Goal: Task Accomplishment & Management: Manage account settings

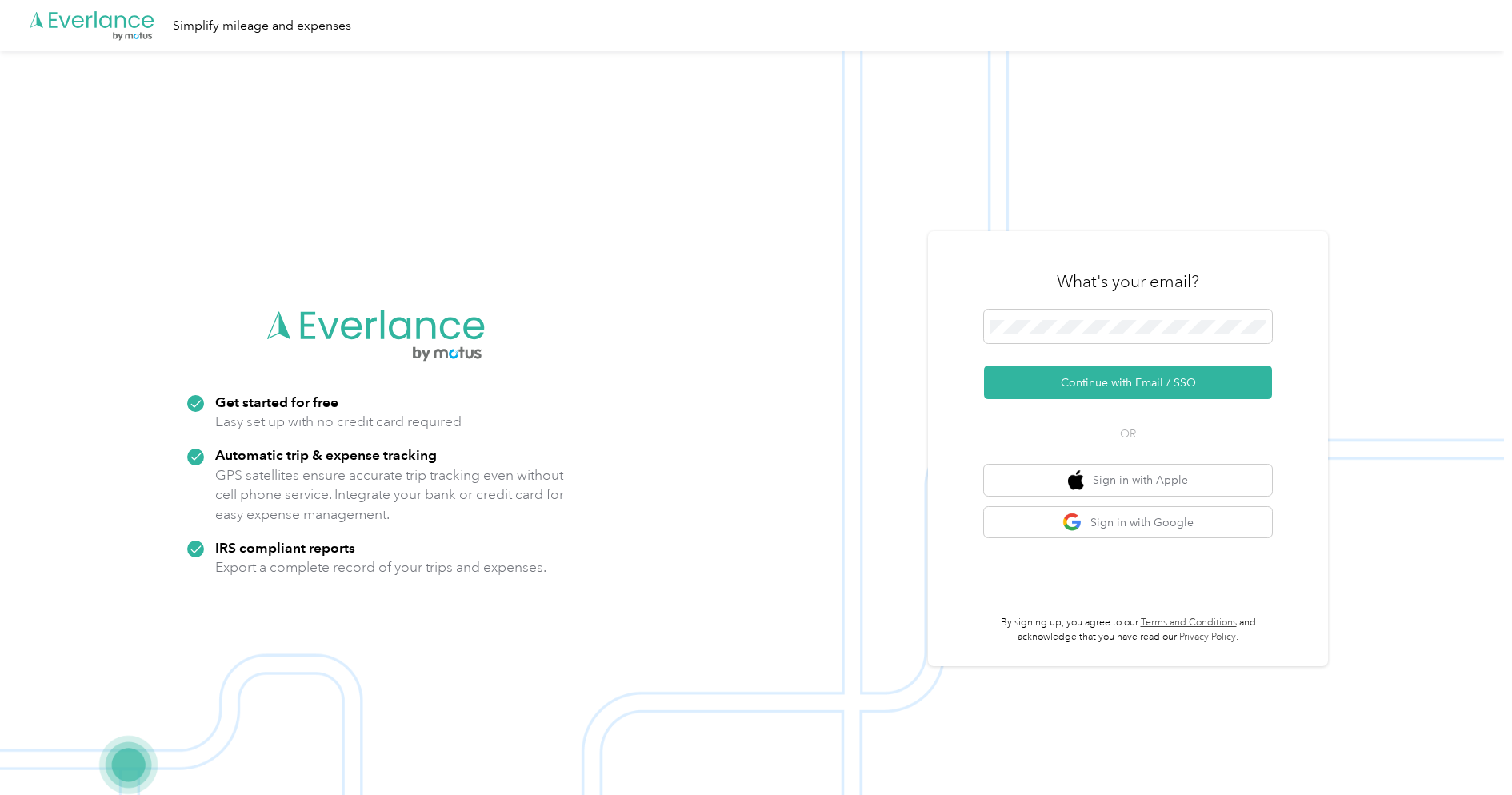
click at [1188, 365] on form "Continue with Email / SSO" at bounding box center [1129, 354] width 288 height 90
click at [1188, 370] on button "Continue with Email / SSO" at bounding box center [1129, 383] width 288 height 34
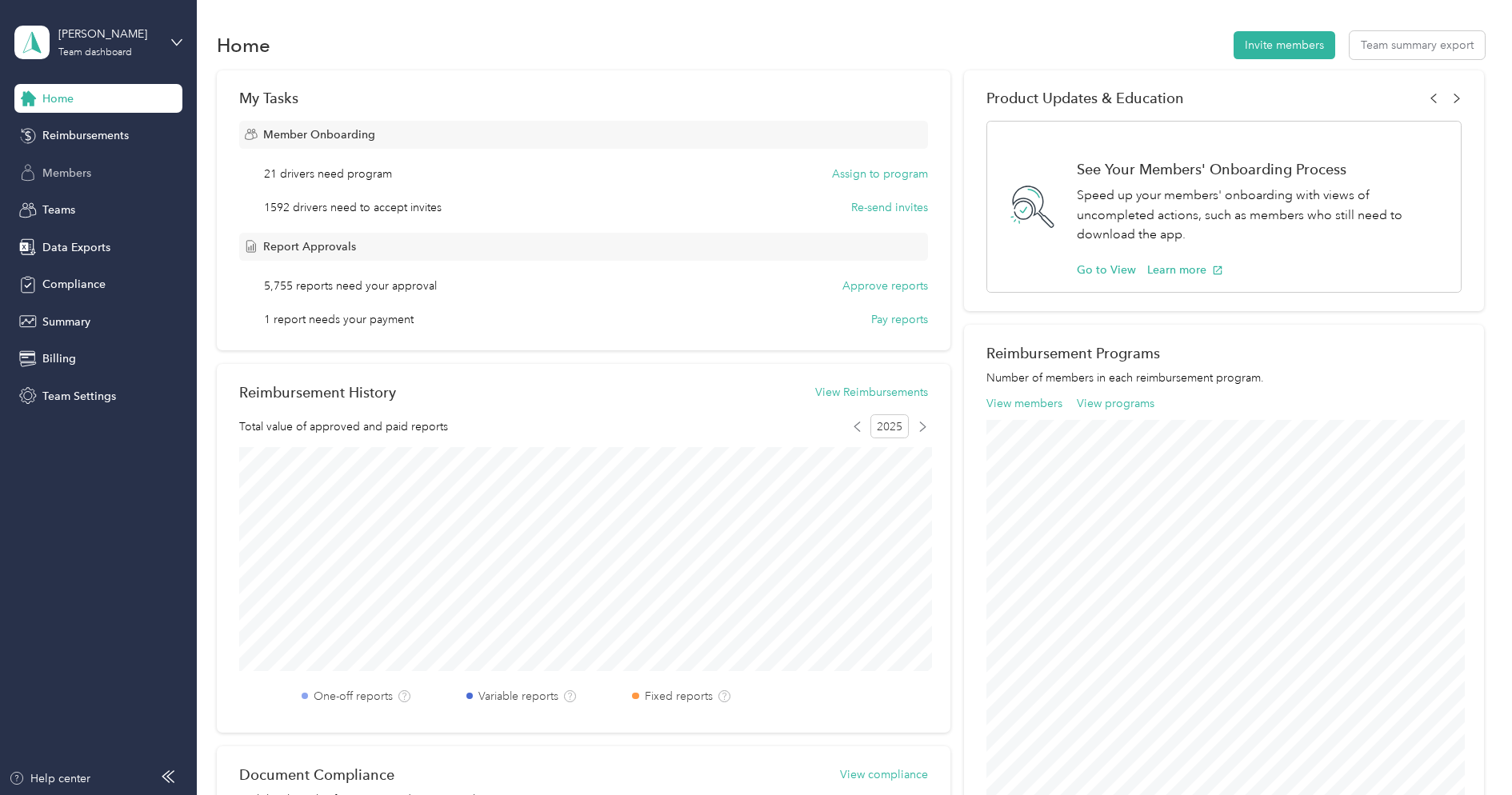
click at [118, 159] on div "Members" at bounding box center [99, 173] width 168 height 29
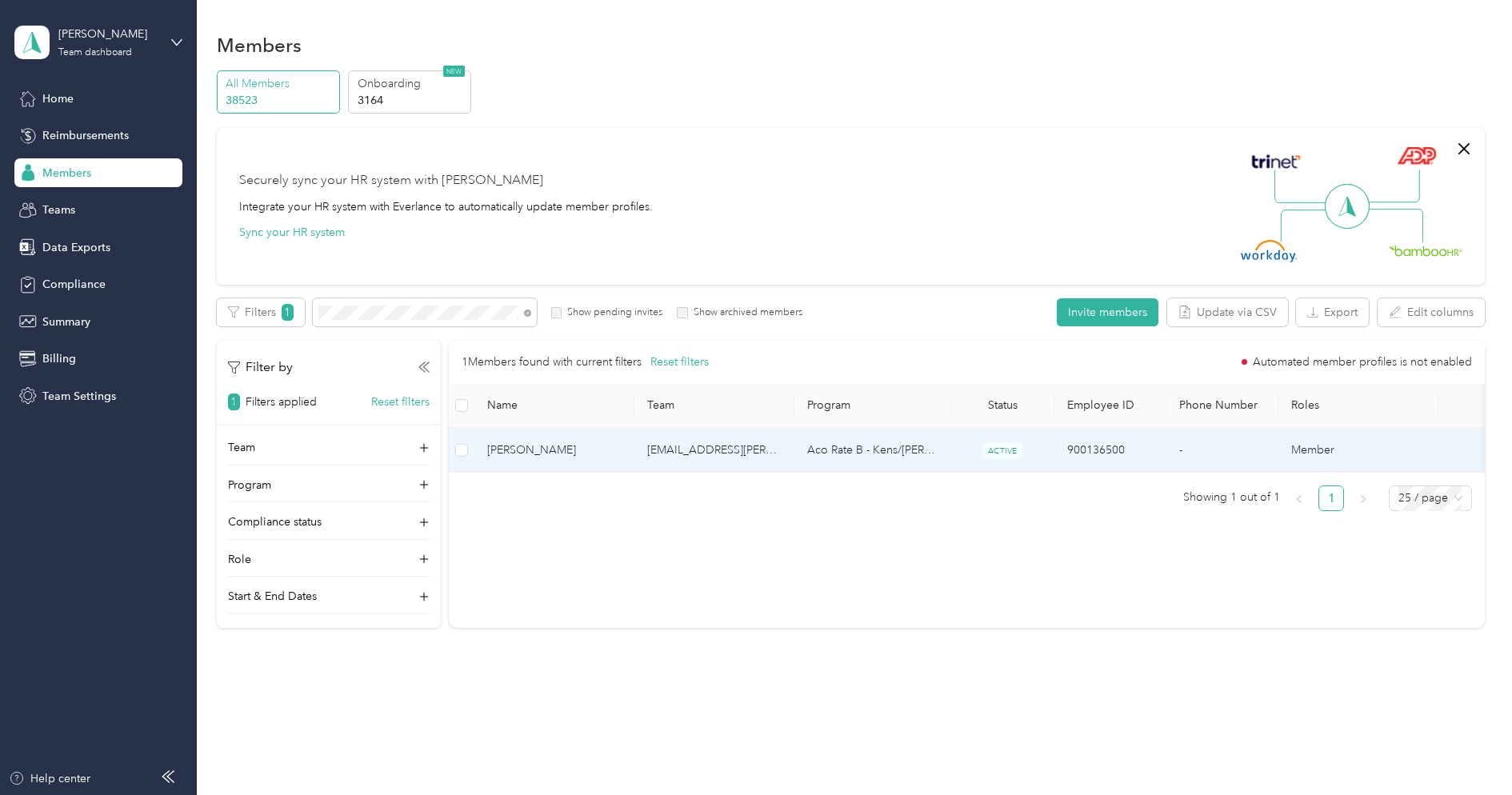
click at [633, 447] on td "[PERSON_NAME]" at bounding box center [555, 450] width 160 height 44
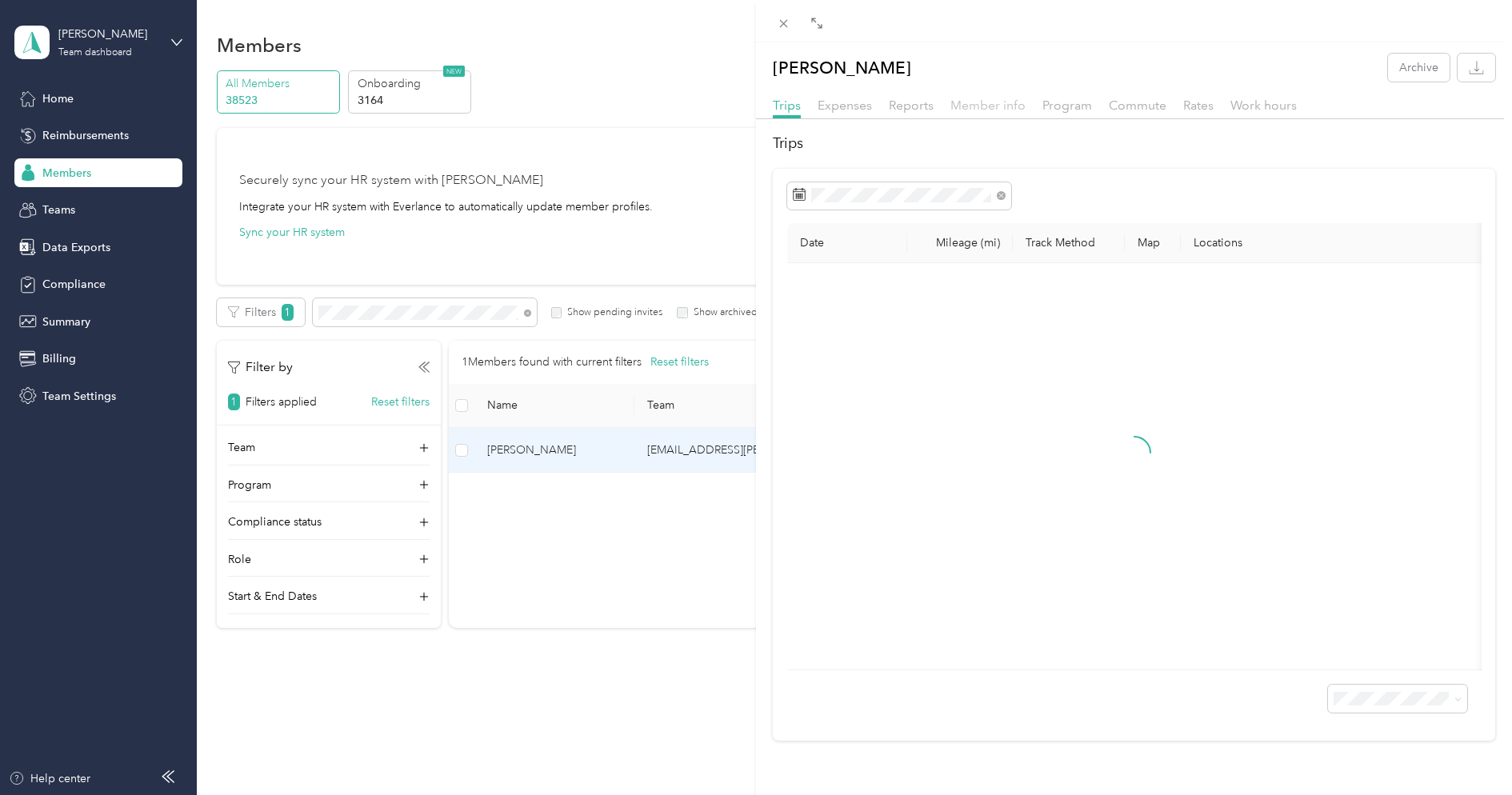
click at [958, 109] on span "Member info" at bounding box center [988, 105] width 75 height 15
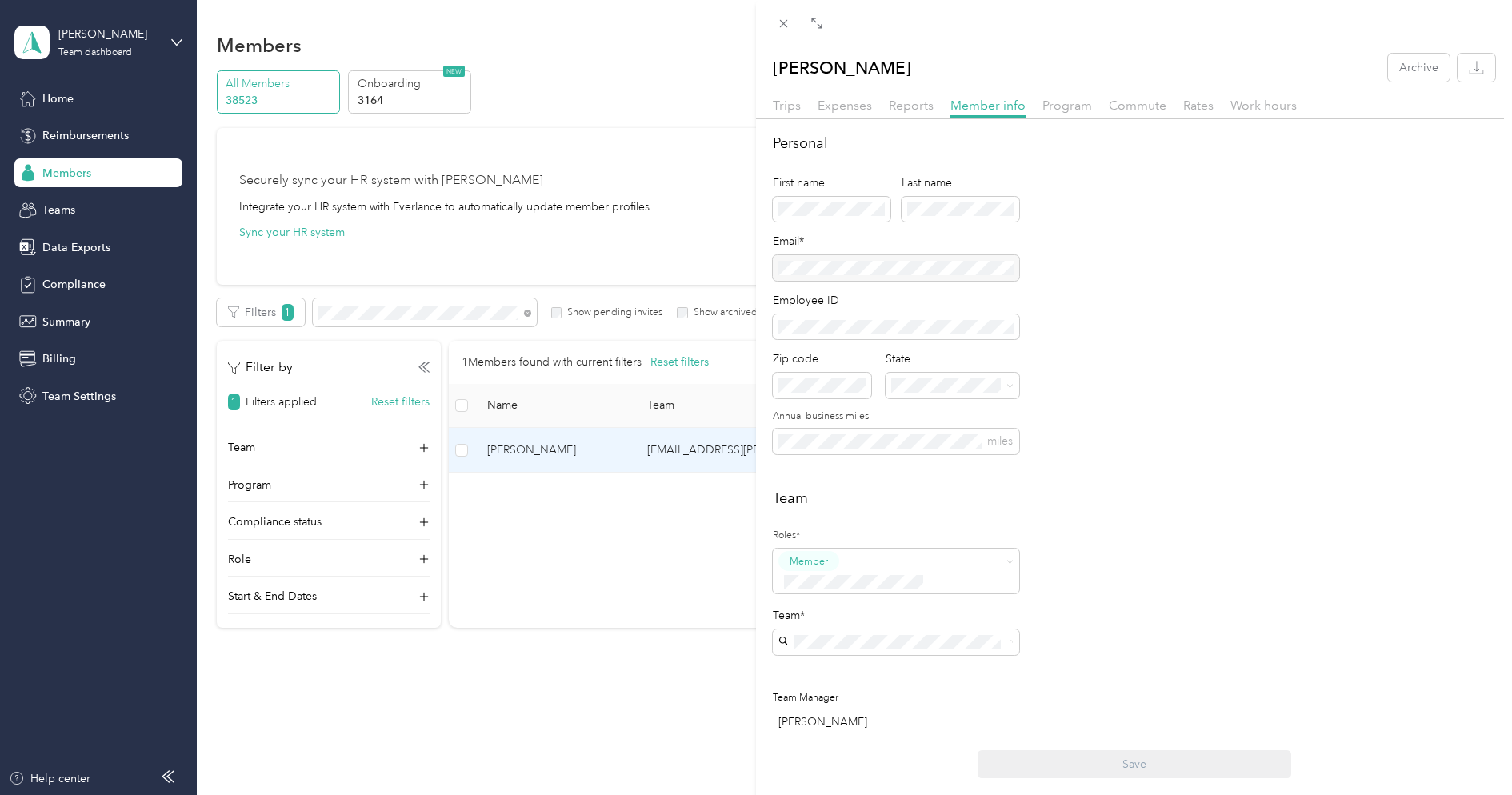
click at [836, 266] on div at bounding box center [896, 269] width 247 height 26
click at [785, 25] on icon at bounding box center [784, 24] width 8 height 8
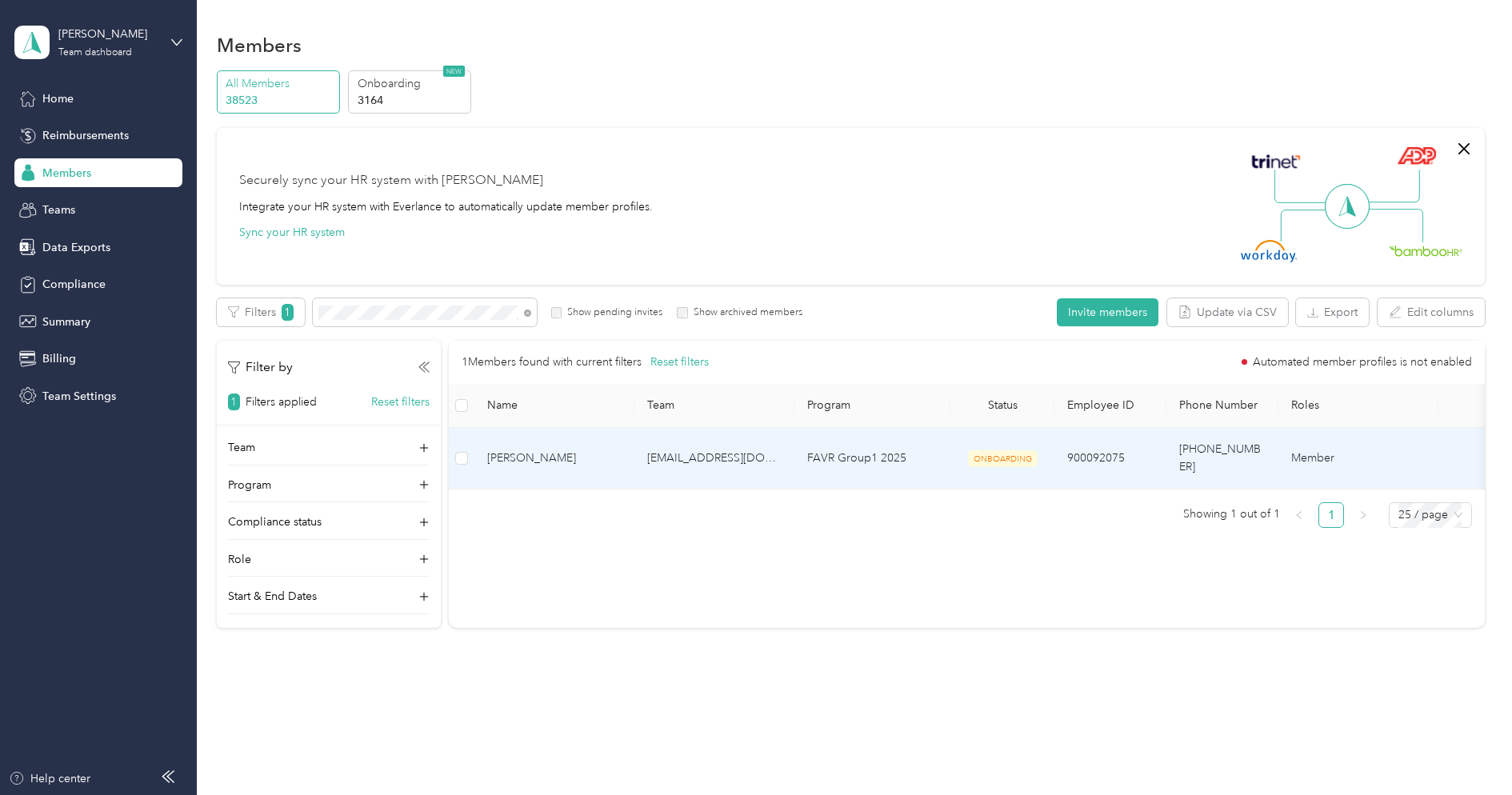
click at [625, 451] on td "[PERSON_NAME]" at bounding box center [555, 459] width 160 height 61
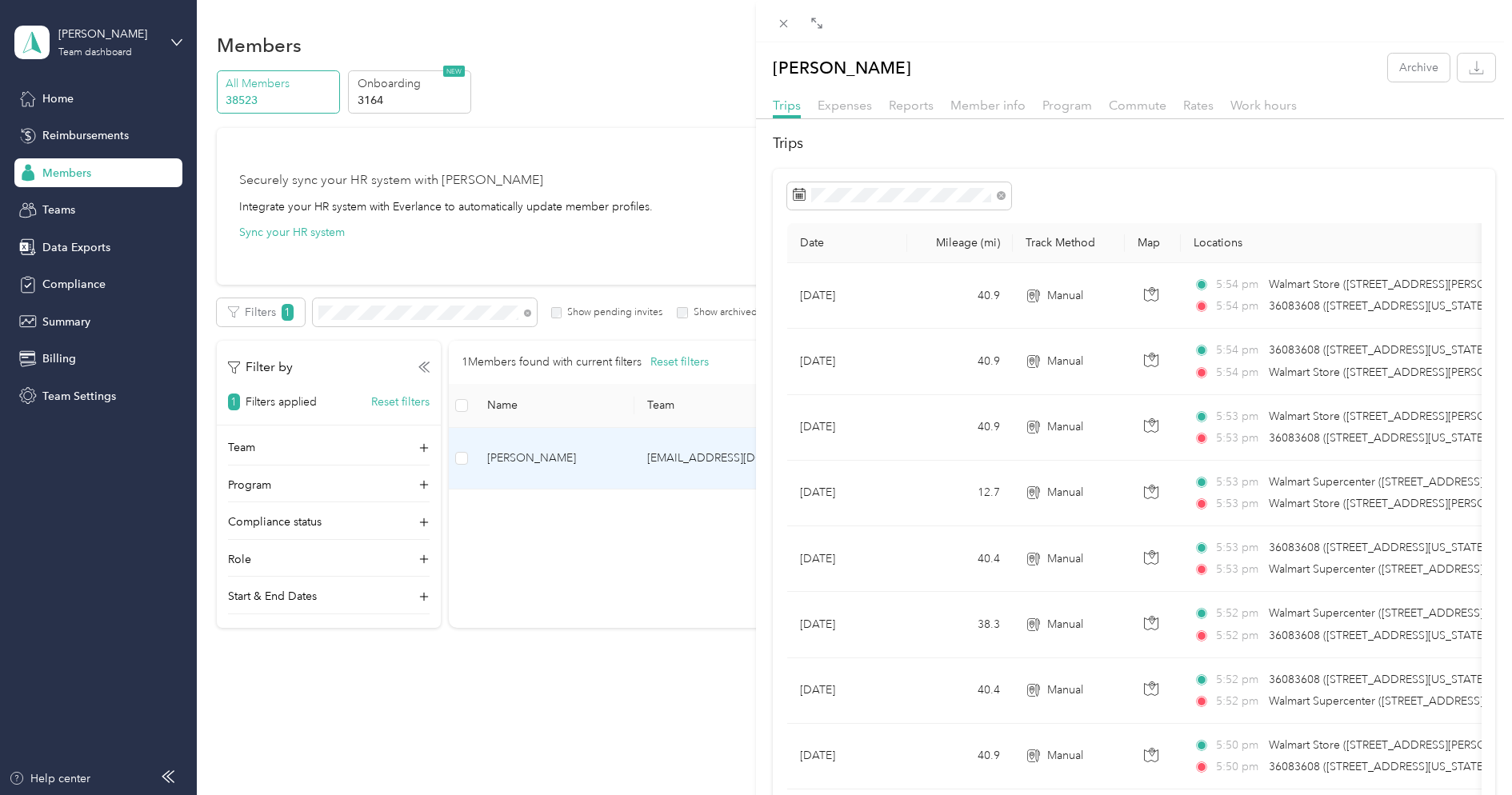
click at [911, 116] on div "Trips Expenses Reports Member info Program Commute Rates Work hours" at bounding box center [1134, 108] width 756 height 23
click at [911, 110] on span "Reports" at bounding box center [911, 105] width 44 height 15
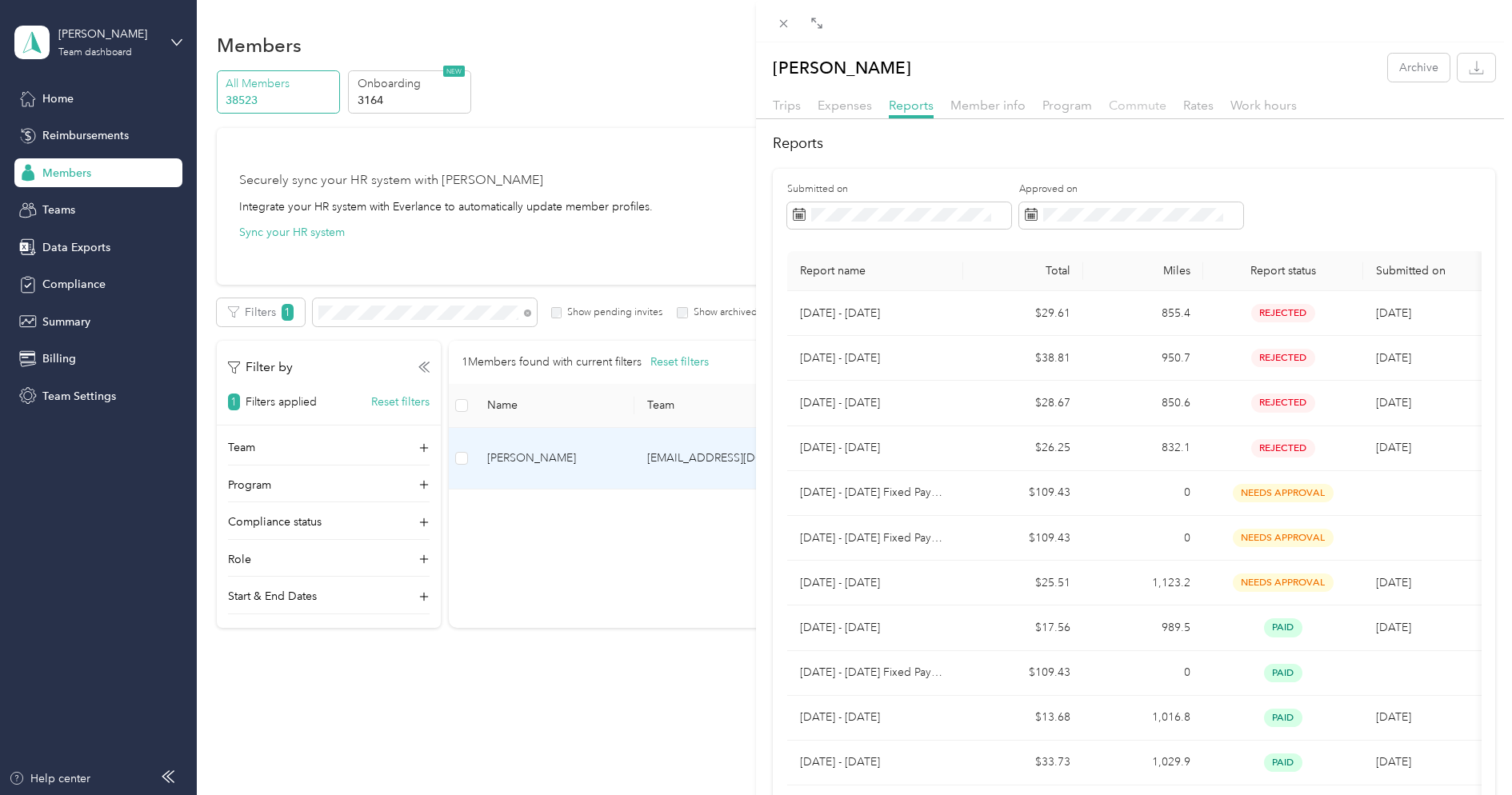
click at [1123, 106] on span "Commute" at bounding box center [1137, 105] width 57 height 15
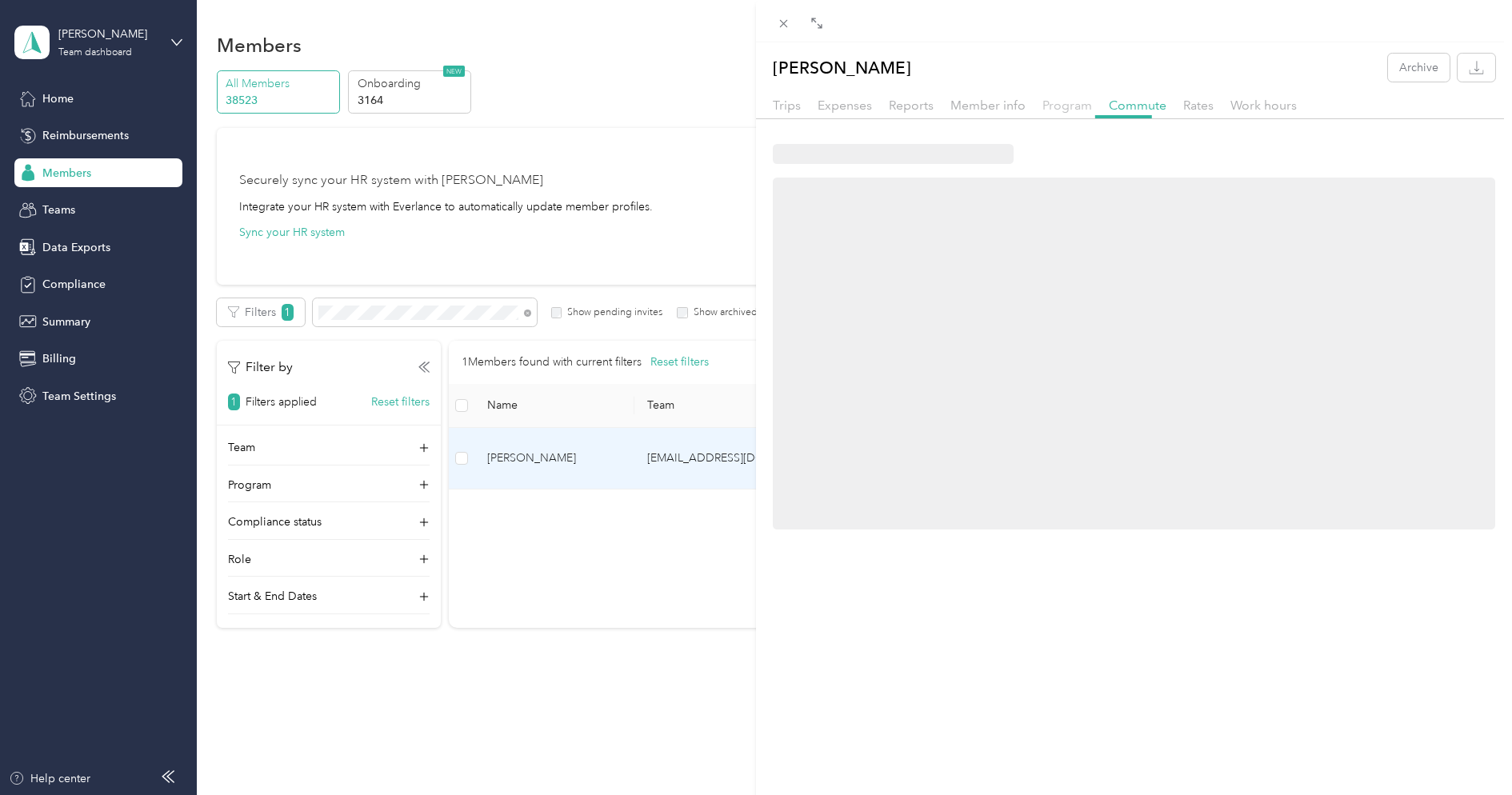
click at [1056, 105] on span "Program" at bounding box center [1067, 105] width 49 height 15
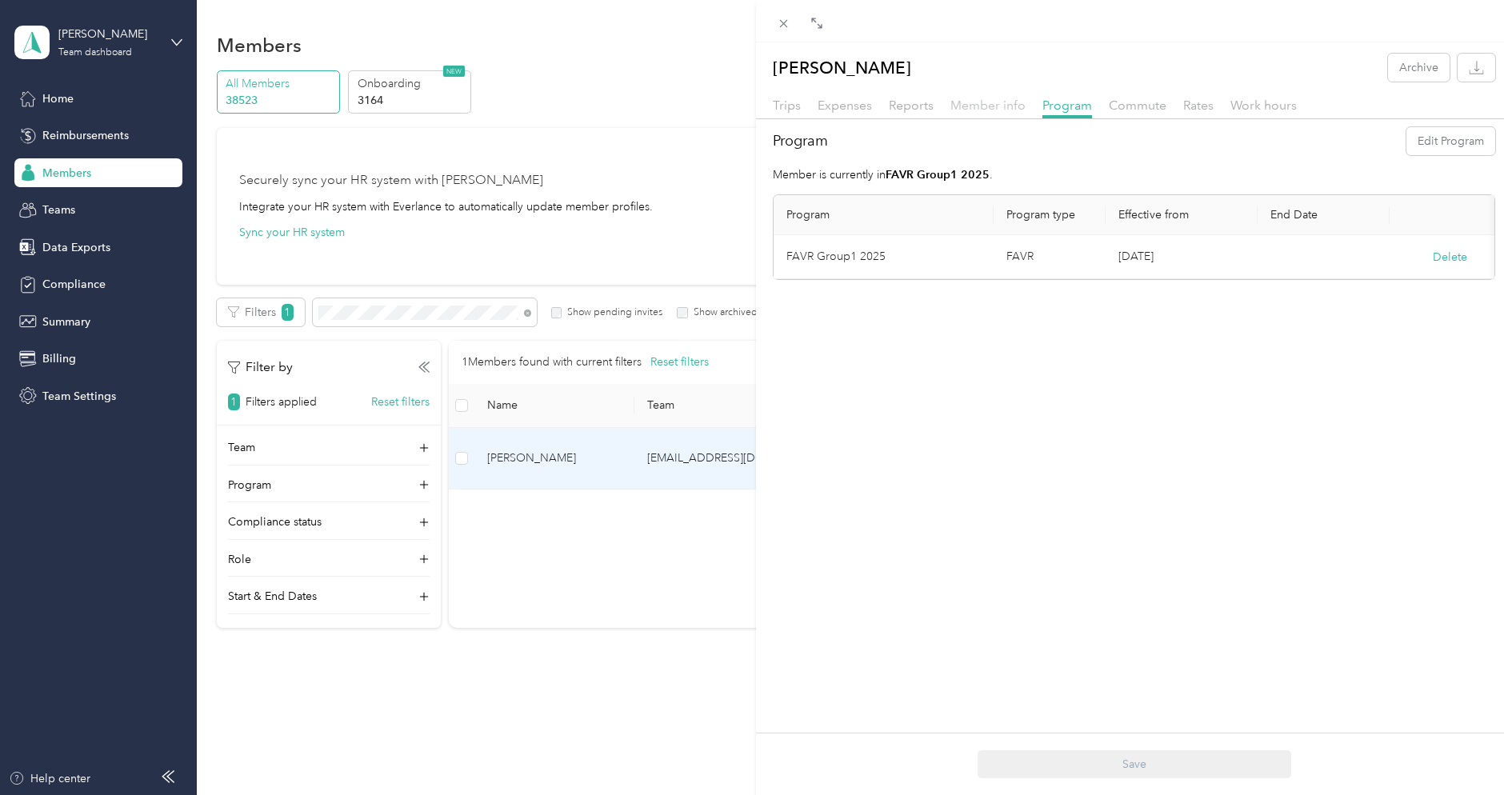
click at [1002, 103] on span "Member info" at bounding box center [988, 105] width 75 height 15
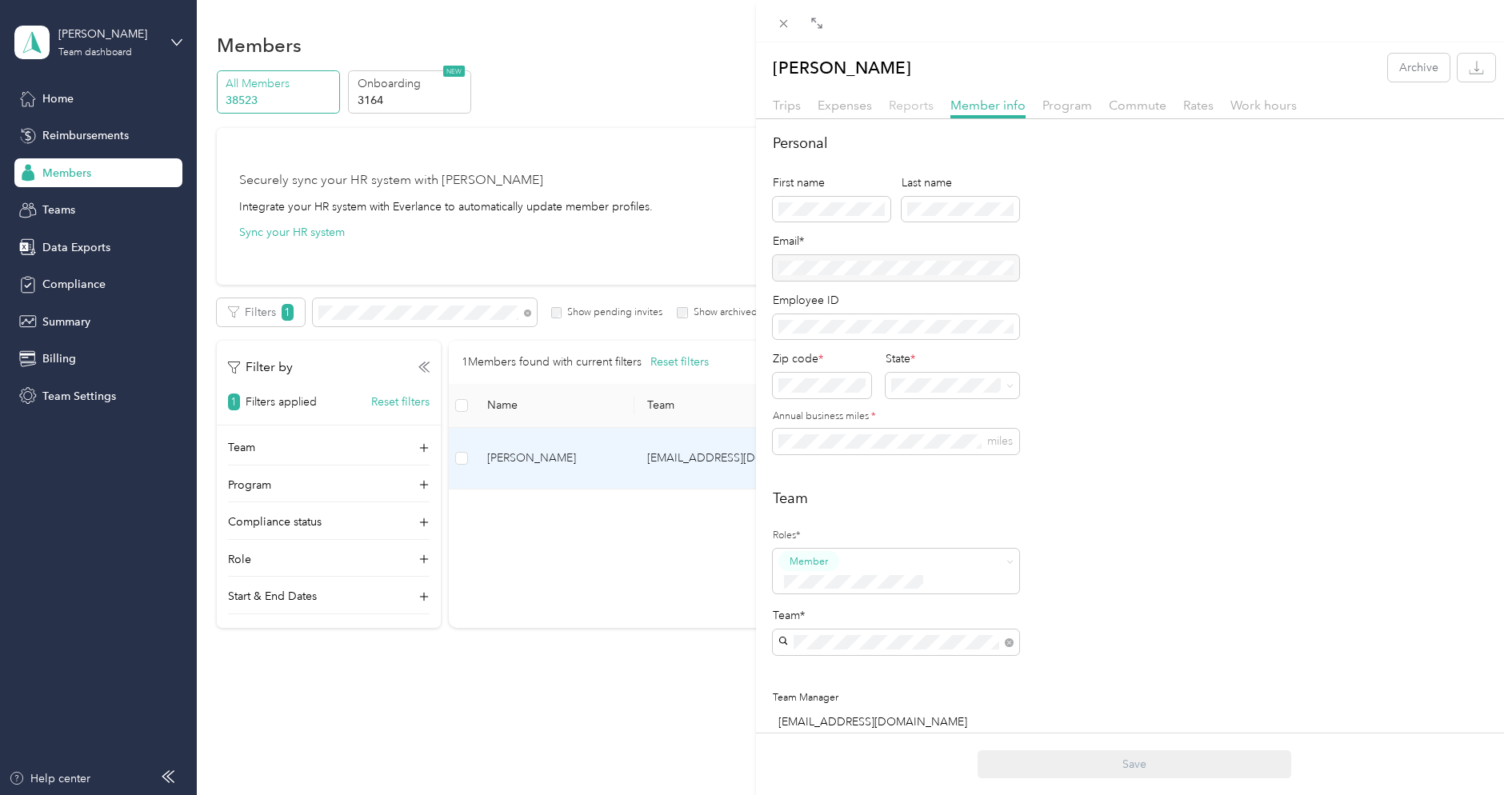
click at [920, 112] on span "Reports" at bounding box center [911, 105] width 44 height 15
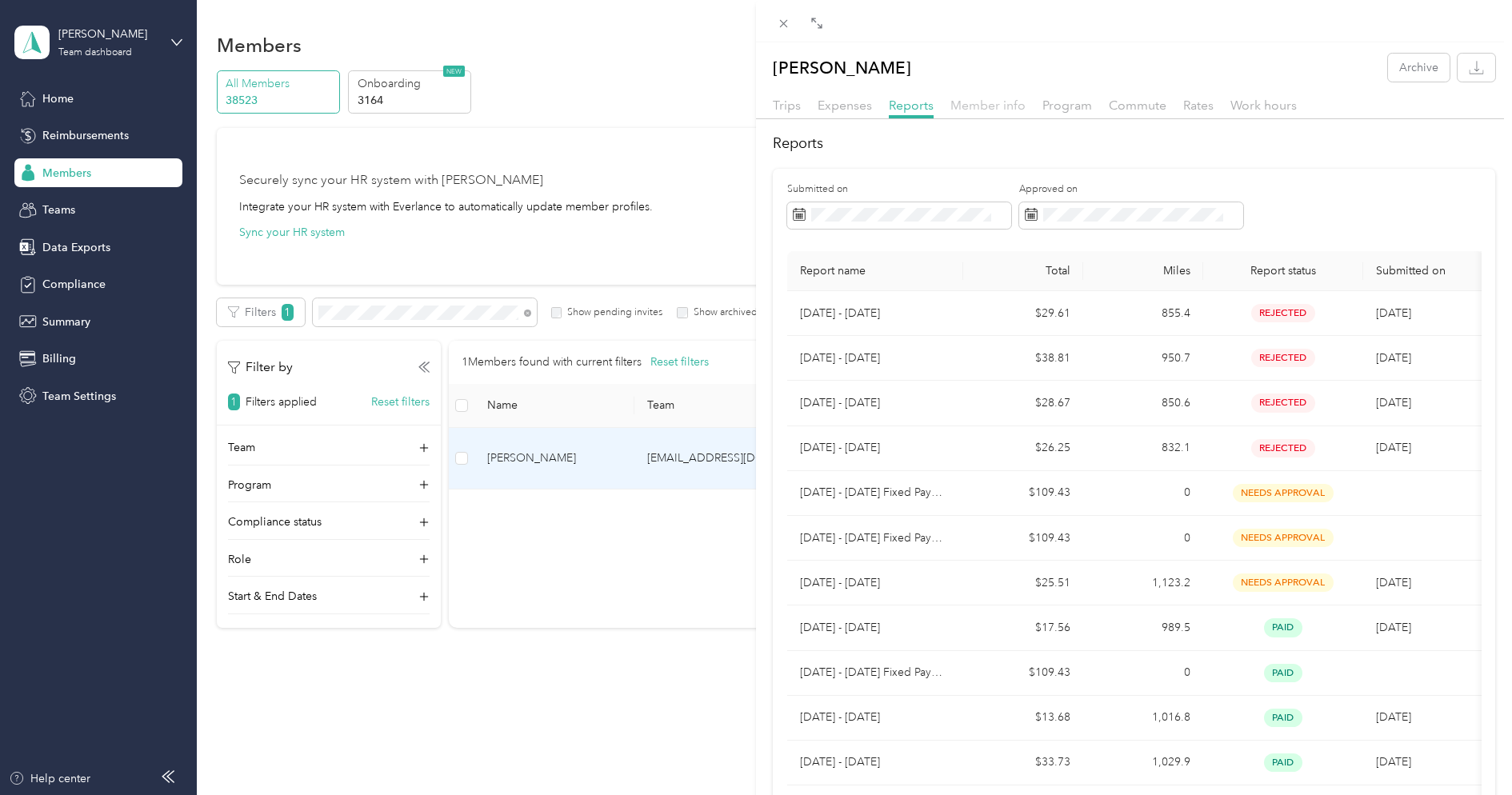
click at [993, 103] on span "Member info" at bounding box center [988, 105] width 75 height 15
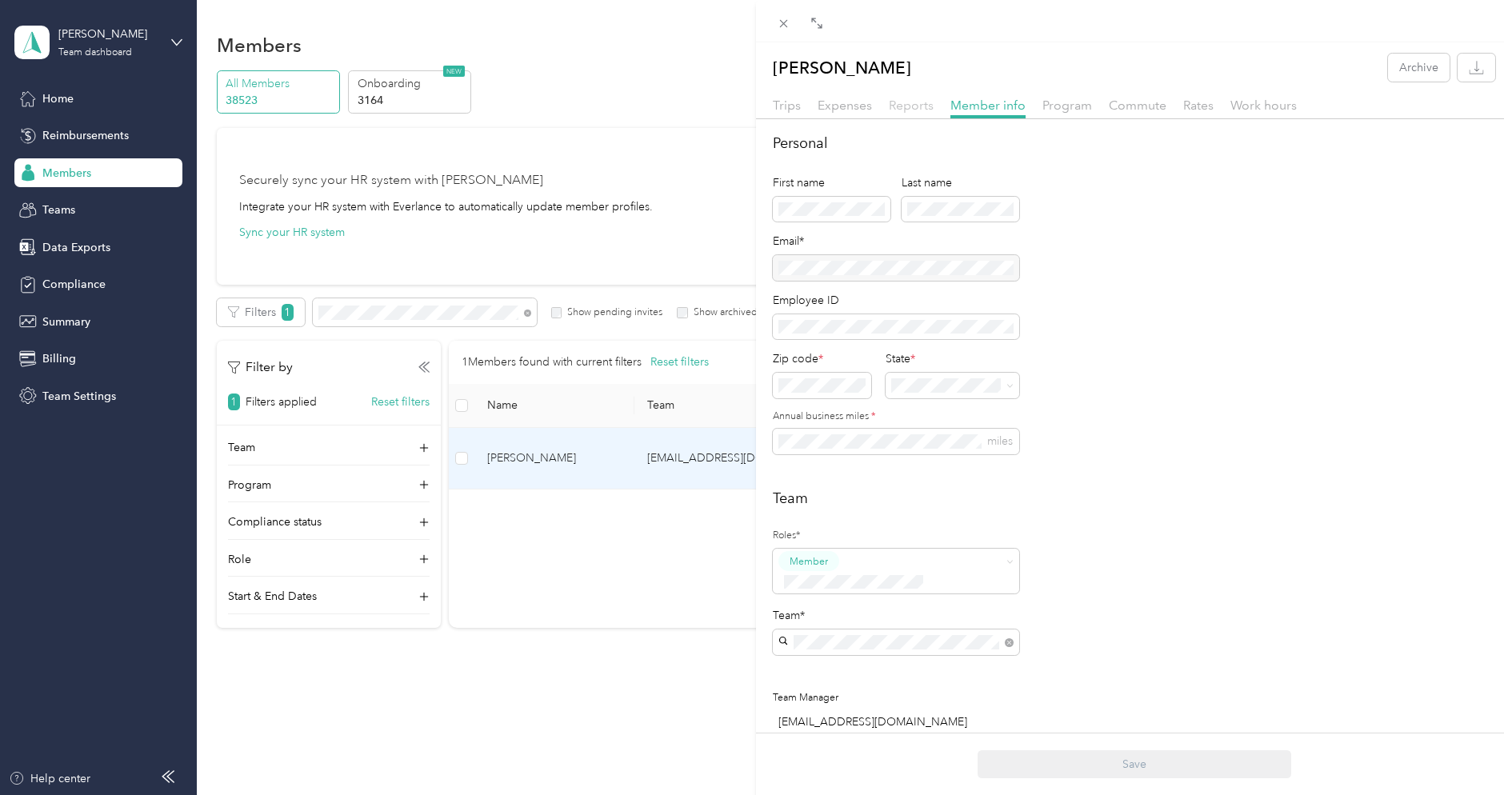
click at [912, 101] on span "Reports" at bounding box center [911, 105] width 44 height 15
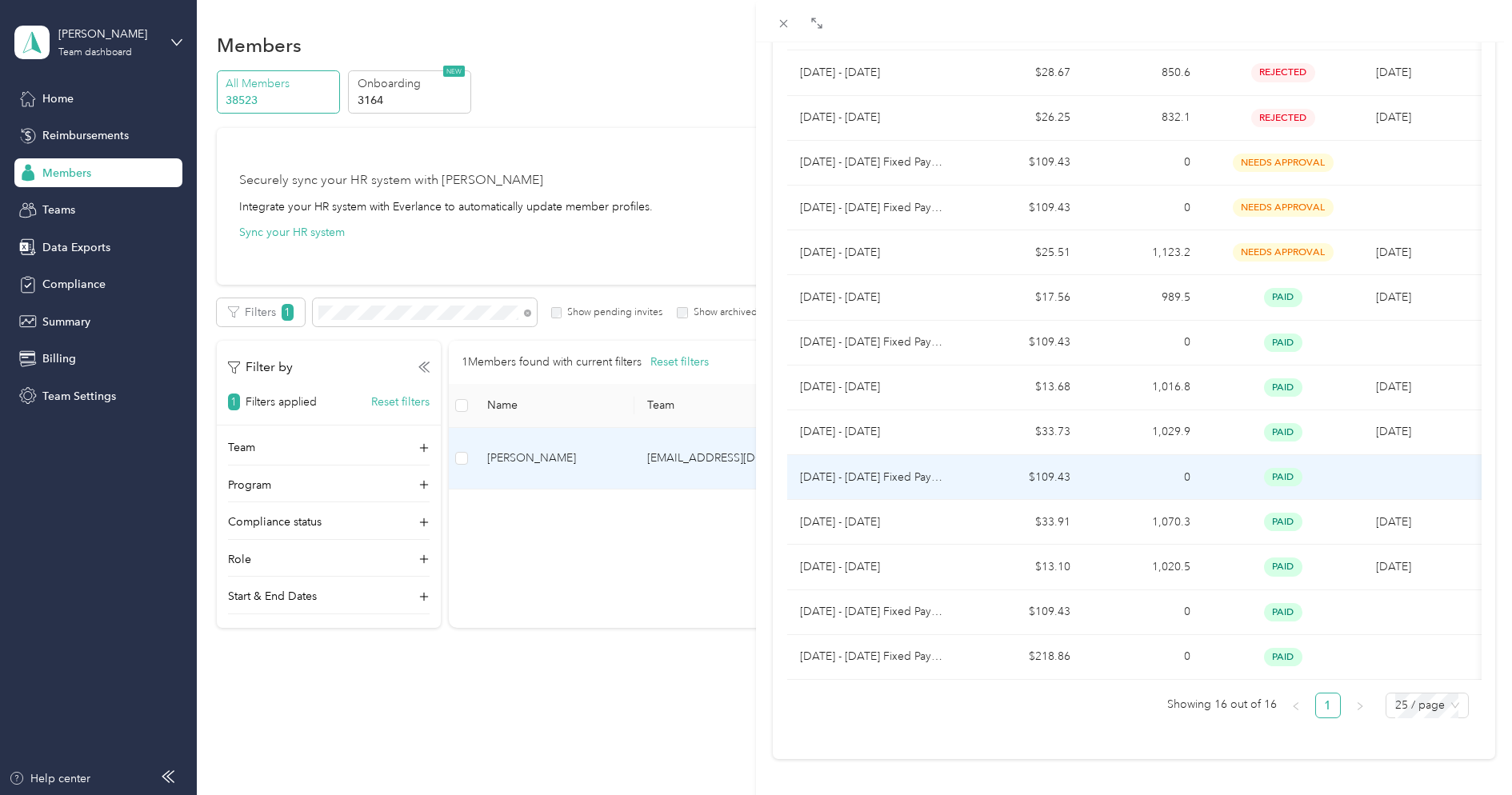
scroll to position [330, 0]
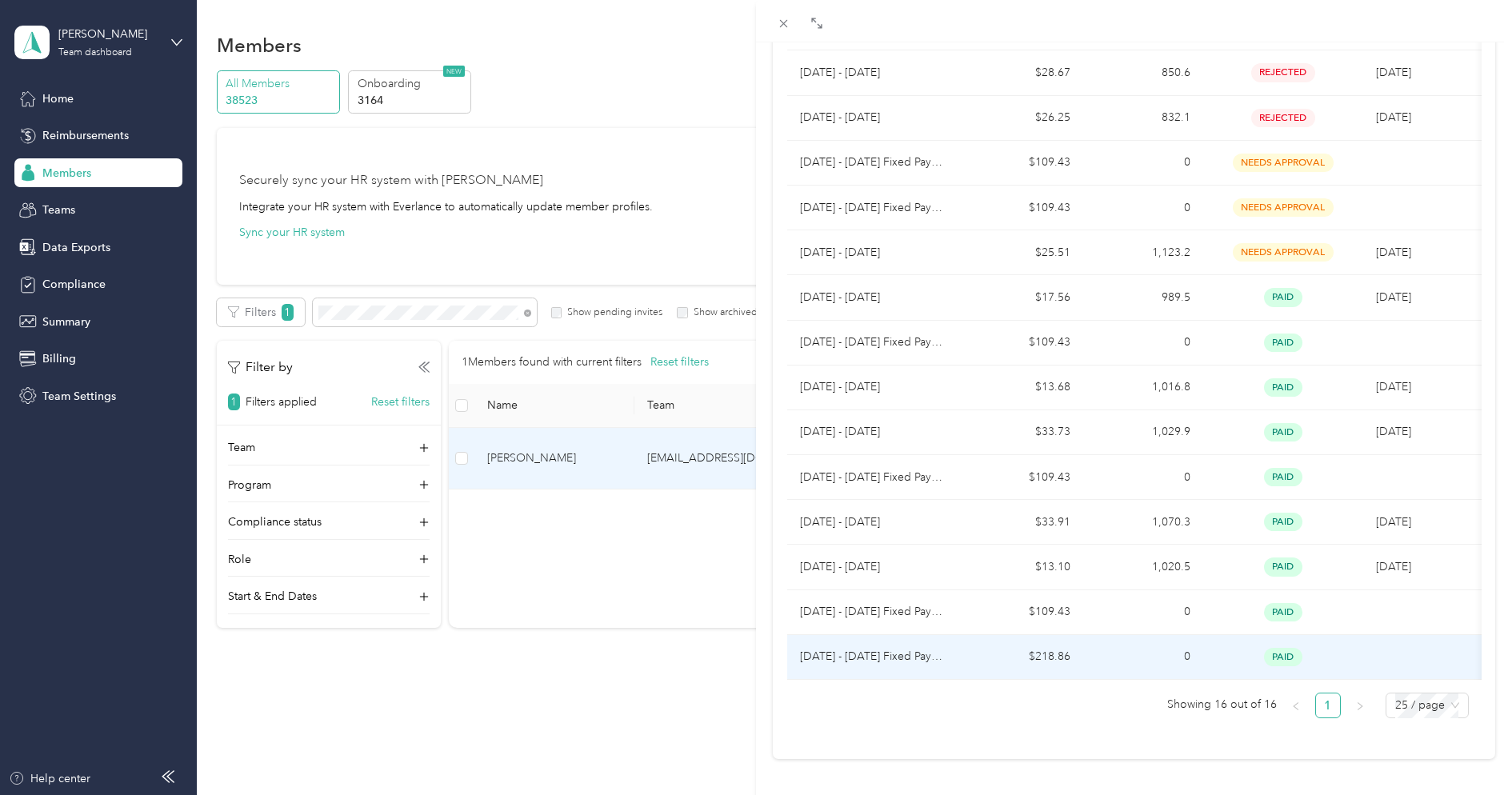
click at [977, 652] on td "$218.86" at bounding box center [1023, 657] width 120 height 44
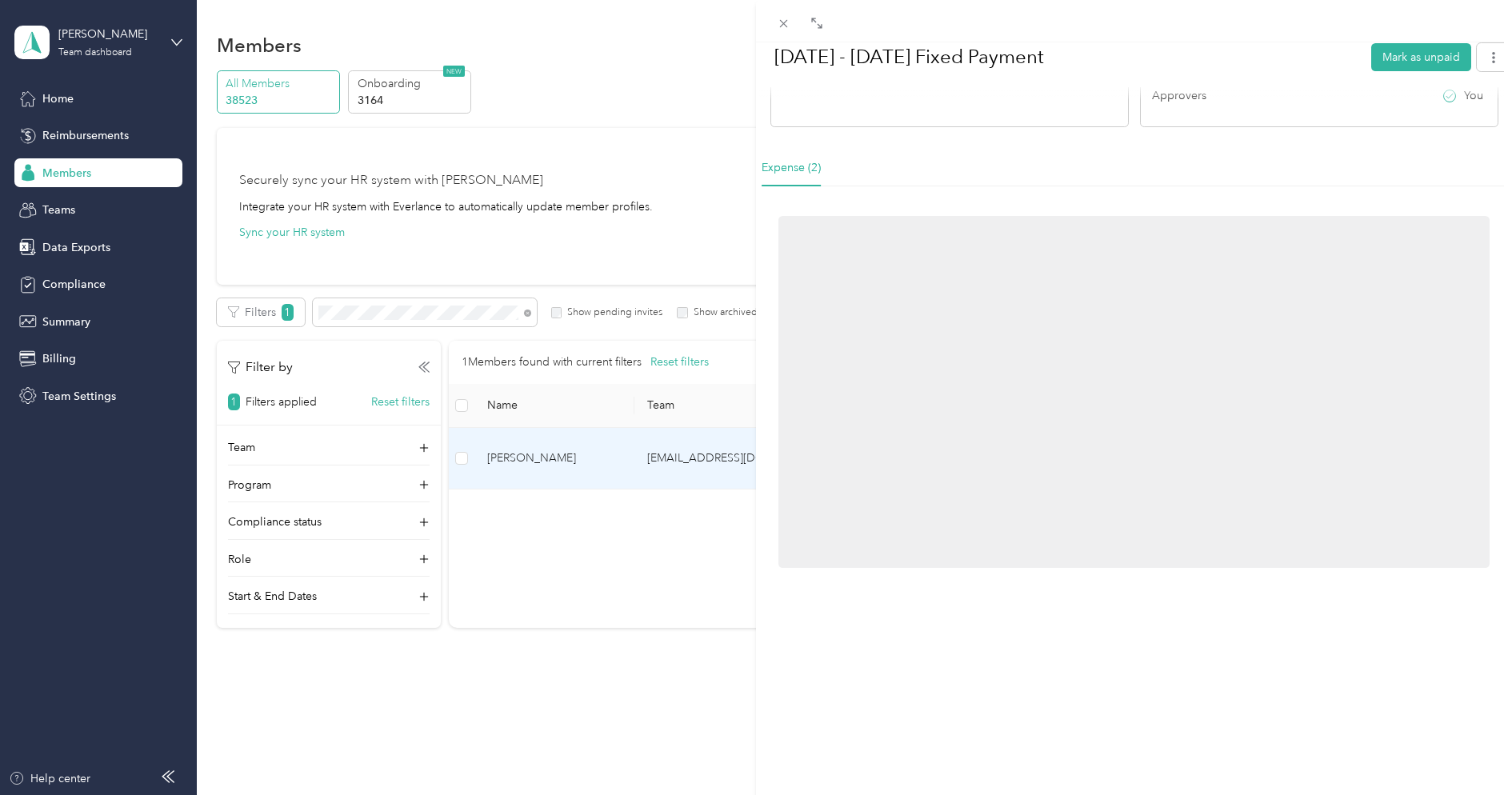
scroll to position [0, 0]
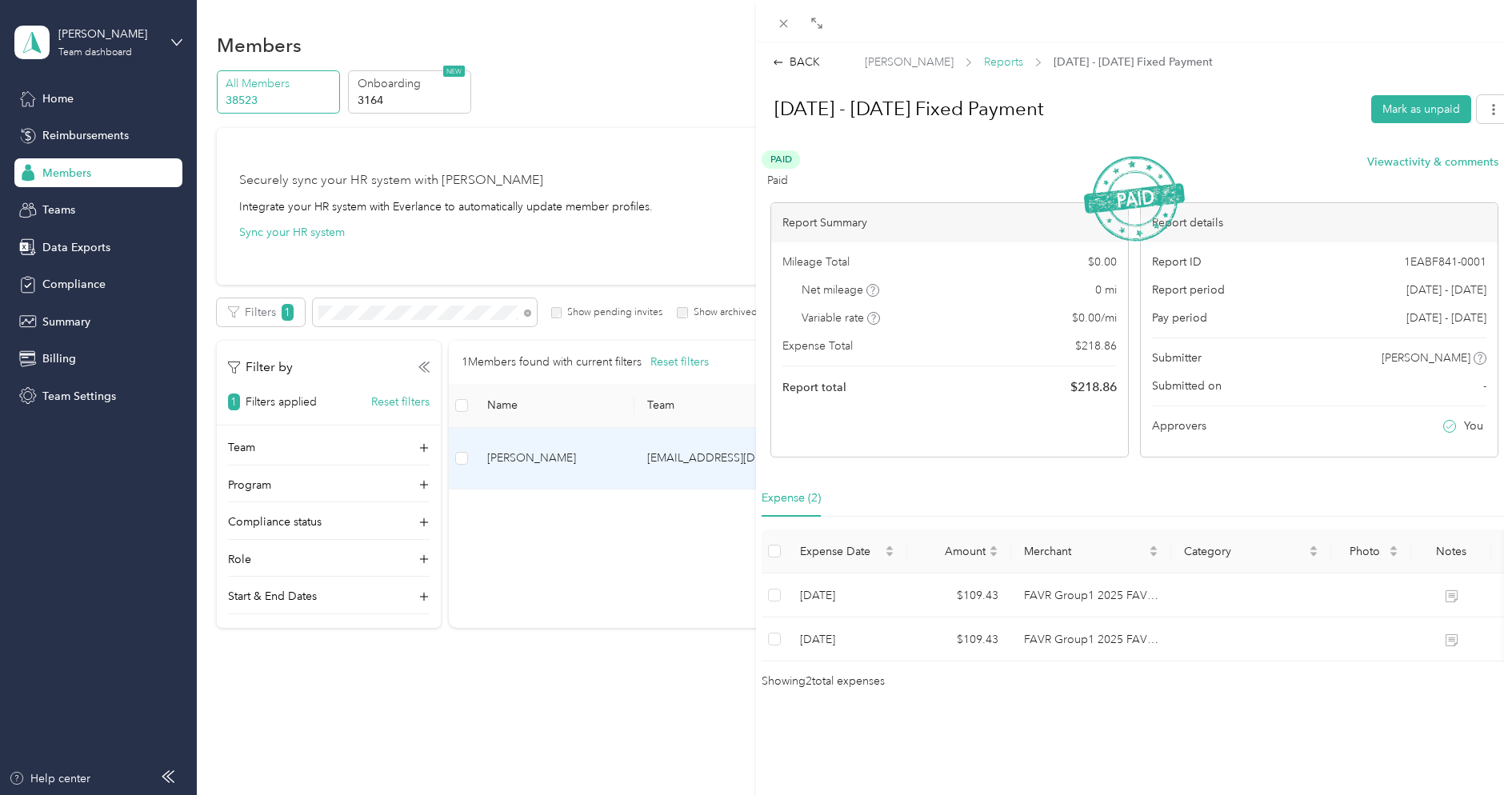
click at [1006, 68] on span "Reports" at bounding box center [1004, 61] width 39 height 17
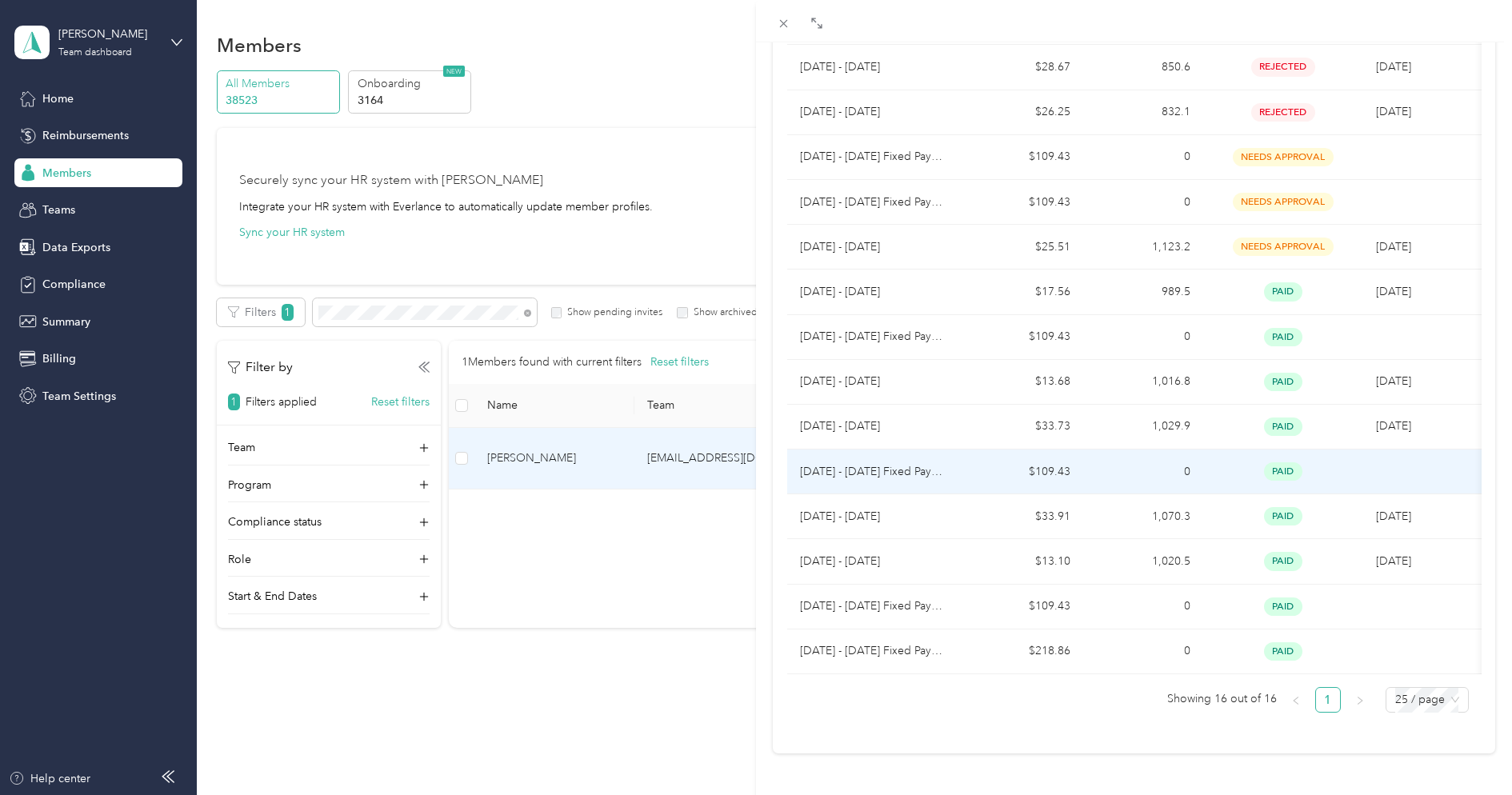
scroll to position [330, 0]
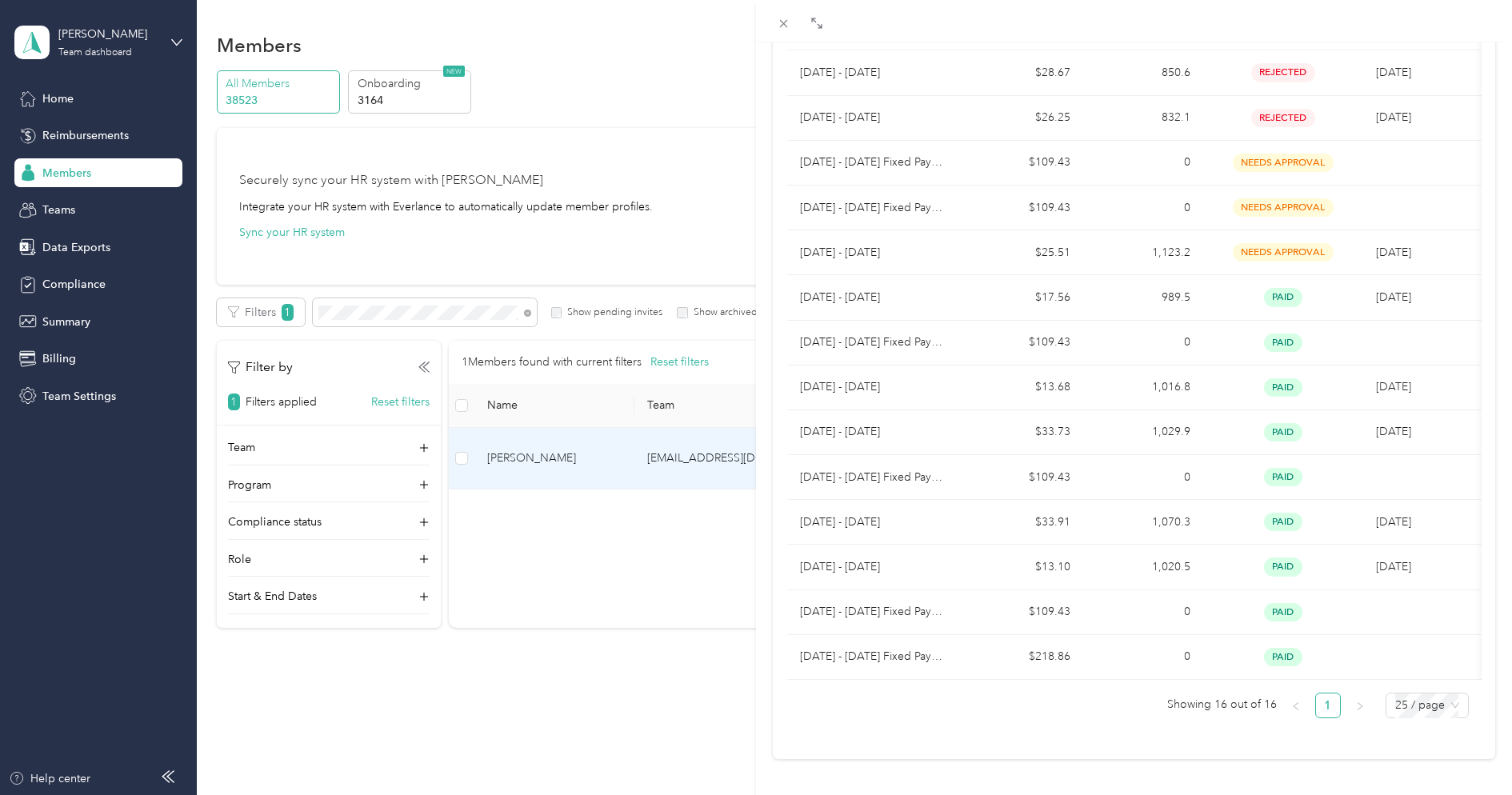
click at [62, 148] on div "[PERSON_NAME] Archive Trips Expenses Reports Member info Program Commute Rates …" at bounding box center [756, 397] width 1512 height 795
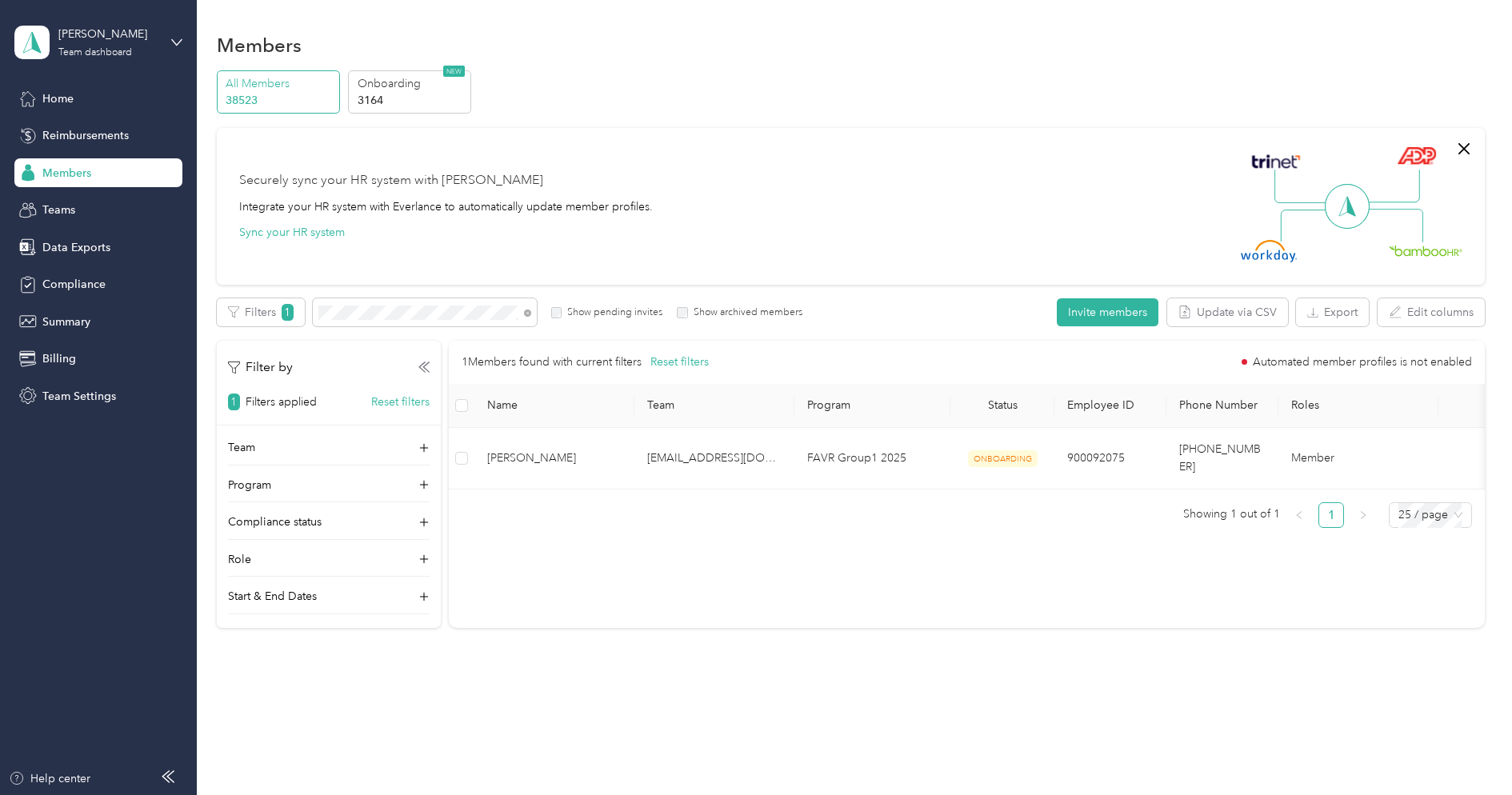
click at [61, 140] on div at bounding box center [756, 397] width 1512 height 795
click at [61, 138] on span "Reimbursements" at bounding box center [85, 135] width 87 height 17
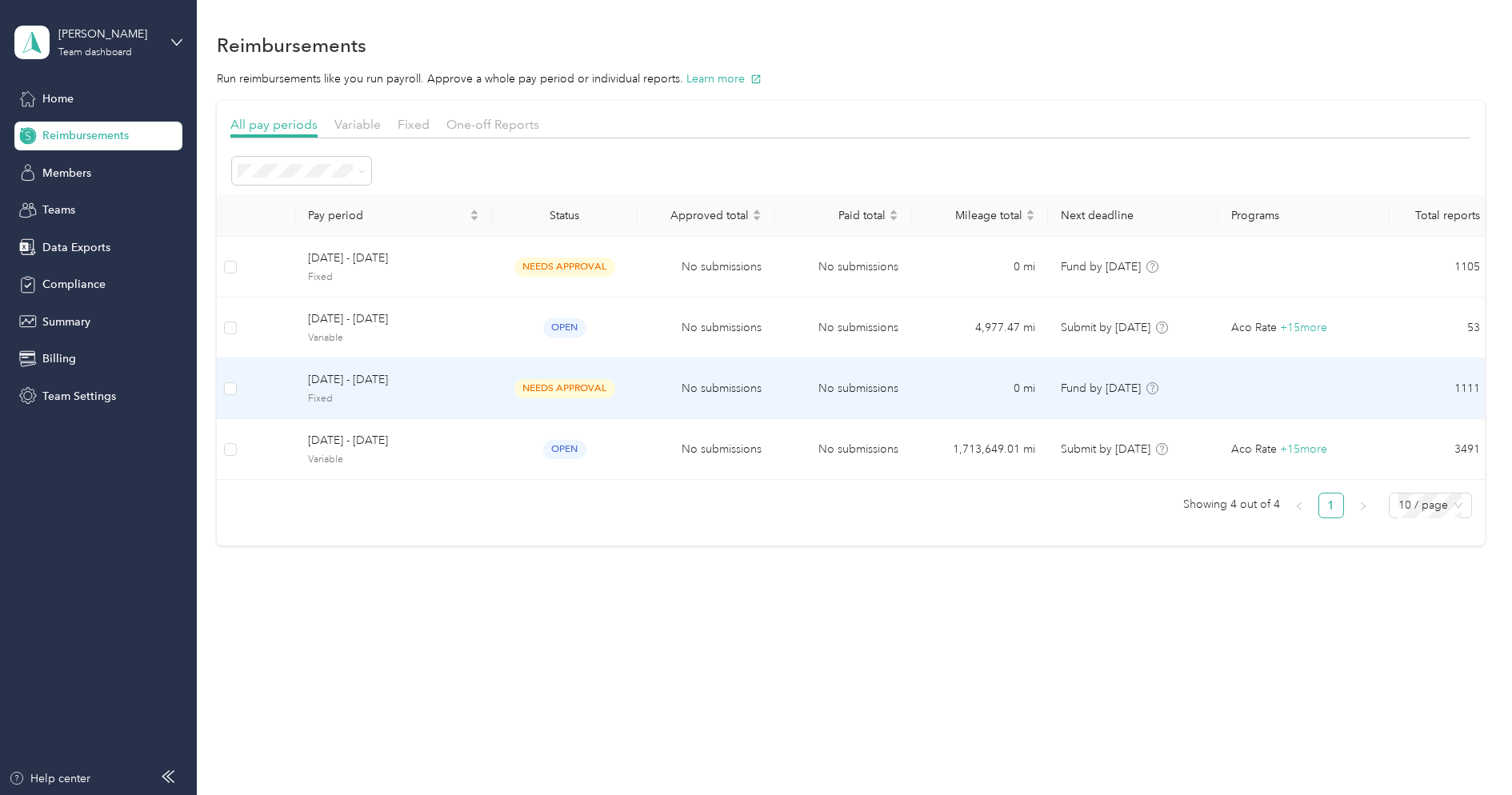
click at [450, 392] on span "Fixed" at bounding box center [394, 400] width 172 height 15
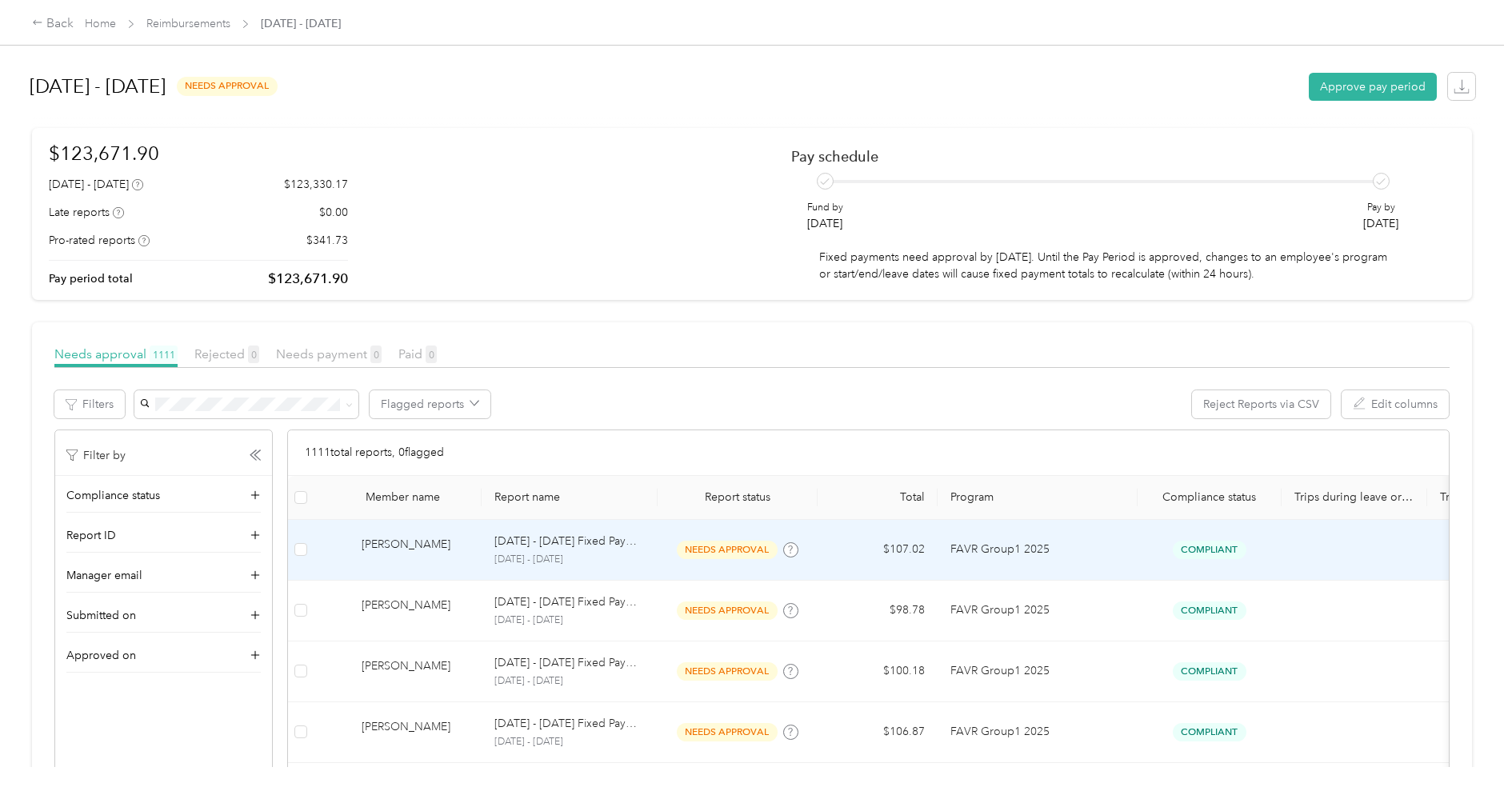
click at [524, 539] on p "[DATE] - [DATE] Fixed Payment" at bounding box center [570, 542] width 150 height 18
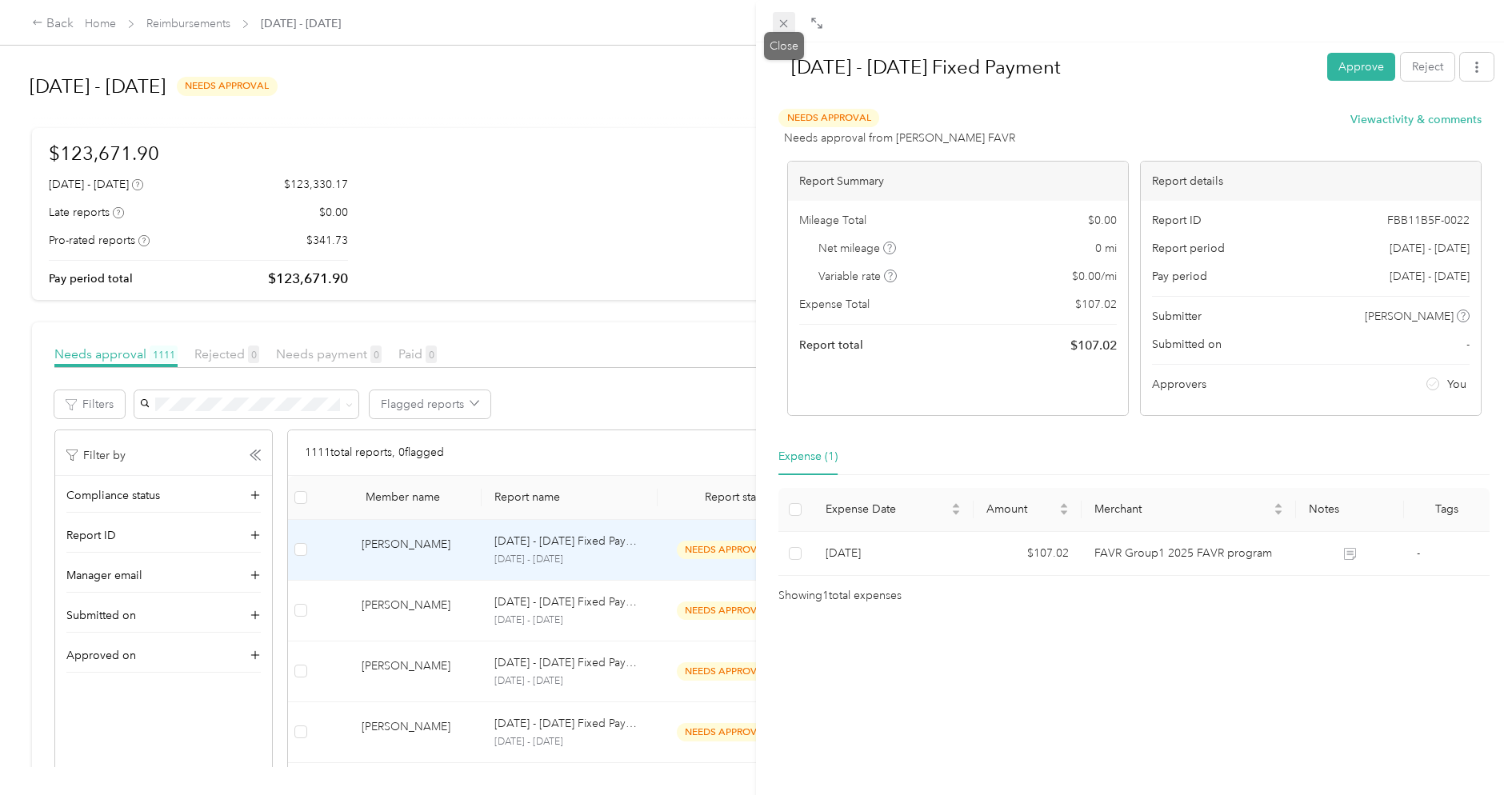
click at [789, 32] on div "Close" at bounding box center [784, 46] width 40 height 28
click at [788, 27] on icon at bounding box center [783, 23] width 14 height 14
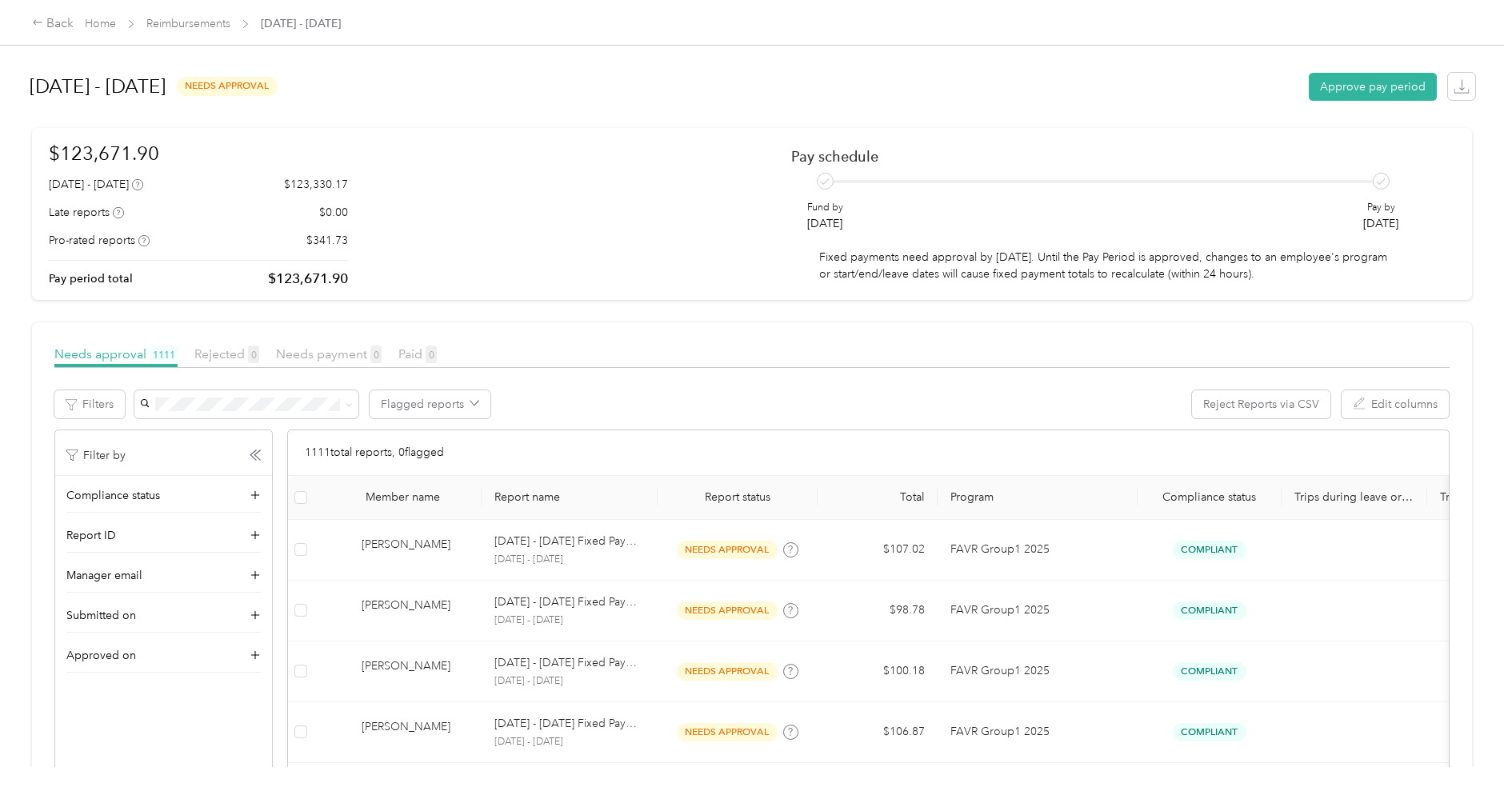
click at [231, 23] on div "Home Reimbursements [DATE] - [DATE]" at bounding box center [213, 23] width 256 height 17
click at [218, 23] on link "Reimbursements" at bounding box center [188, 23] width 84 height 14
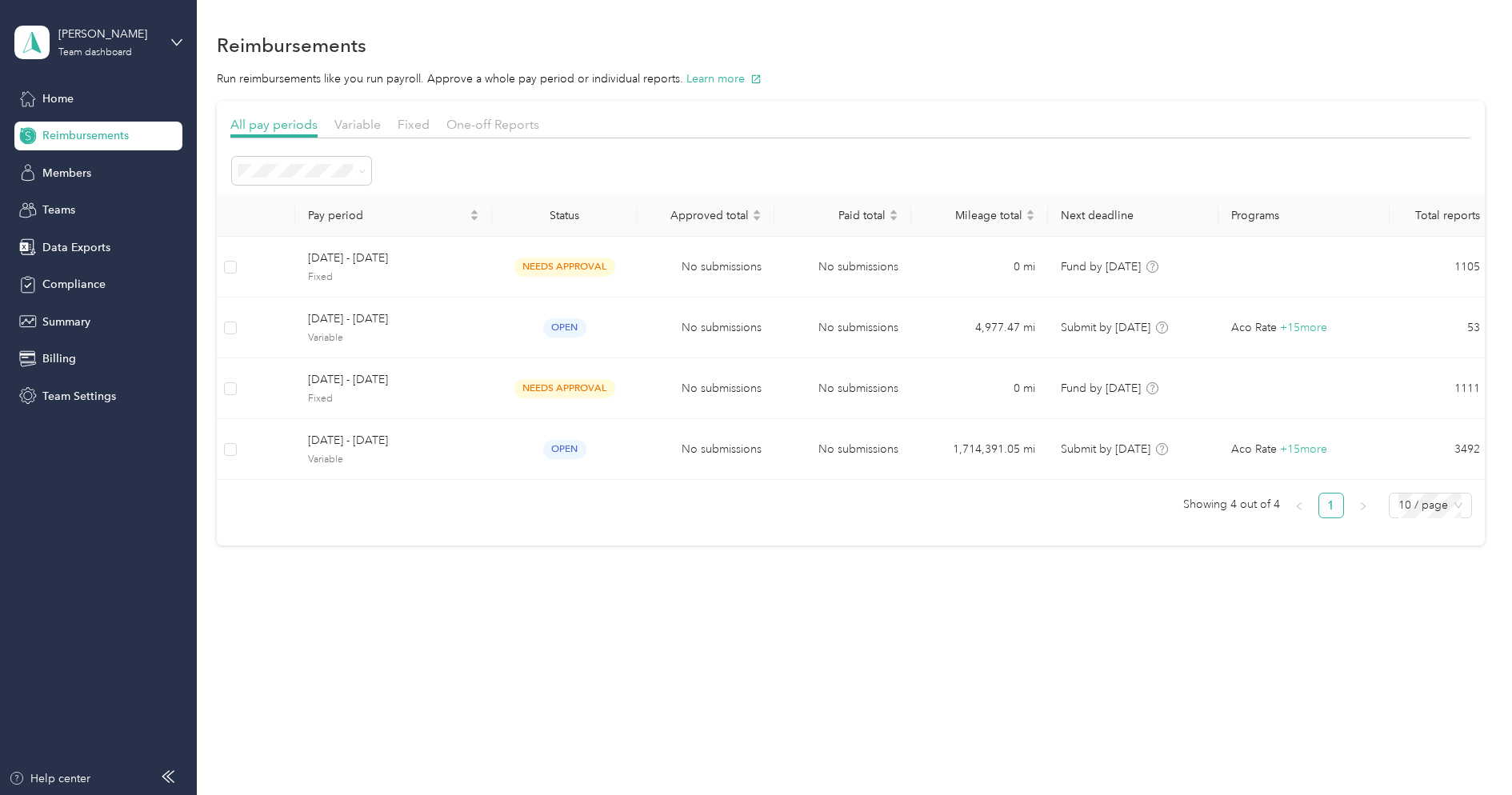
click at [361, 444] on span "[DATE] - [DATE]" at bounding box center [394, 441] width 172 height 18
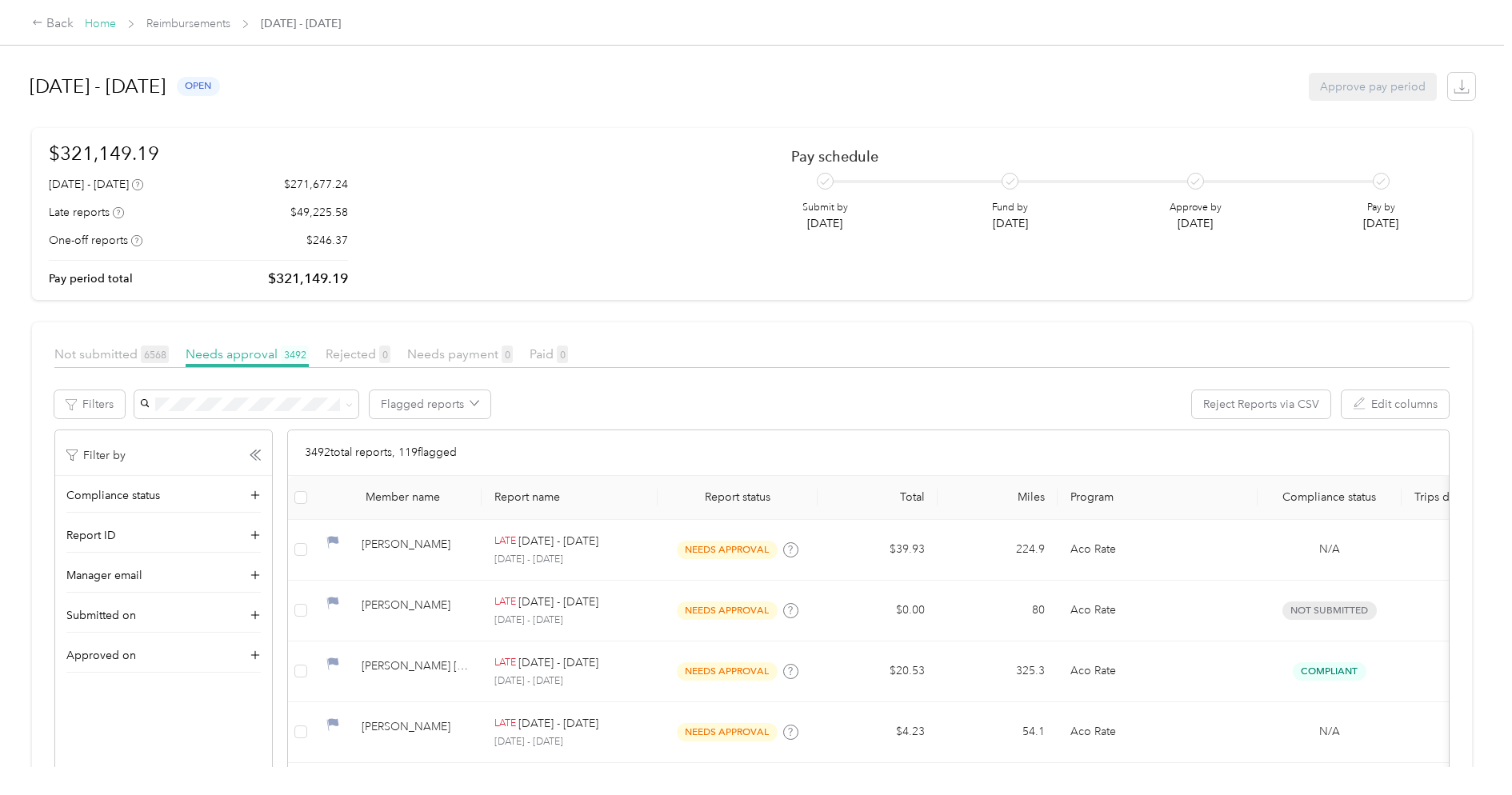
click at [110, 23] on link "Home" at bounding box center [100, 23] width 32 height 14
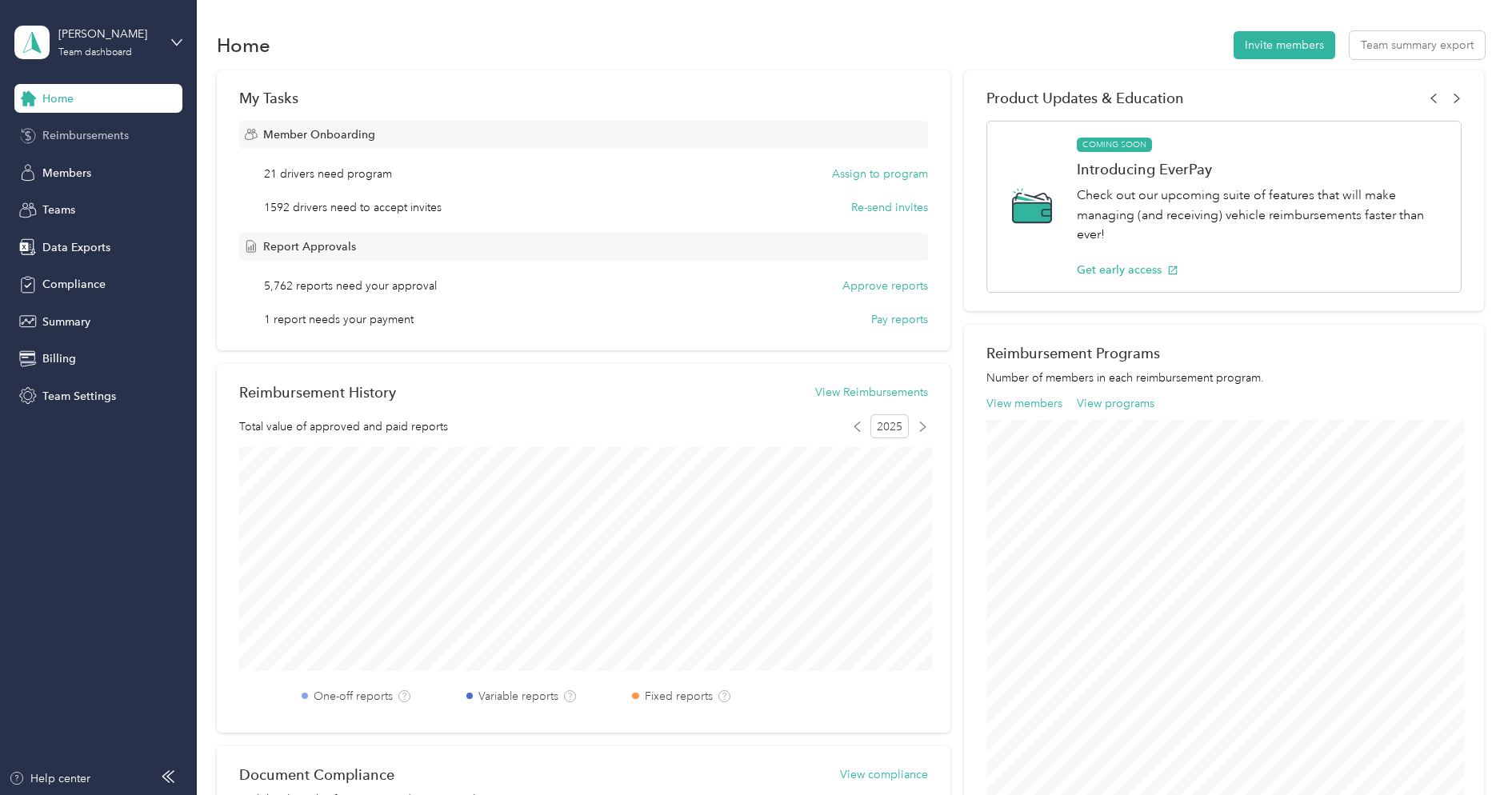
click at [124, 137] on span "Reimbursements" at bounding box center [85, 135] width 87 height 17
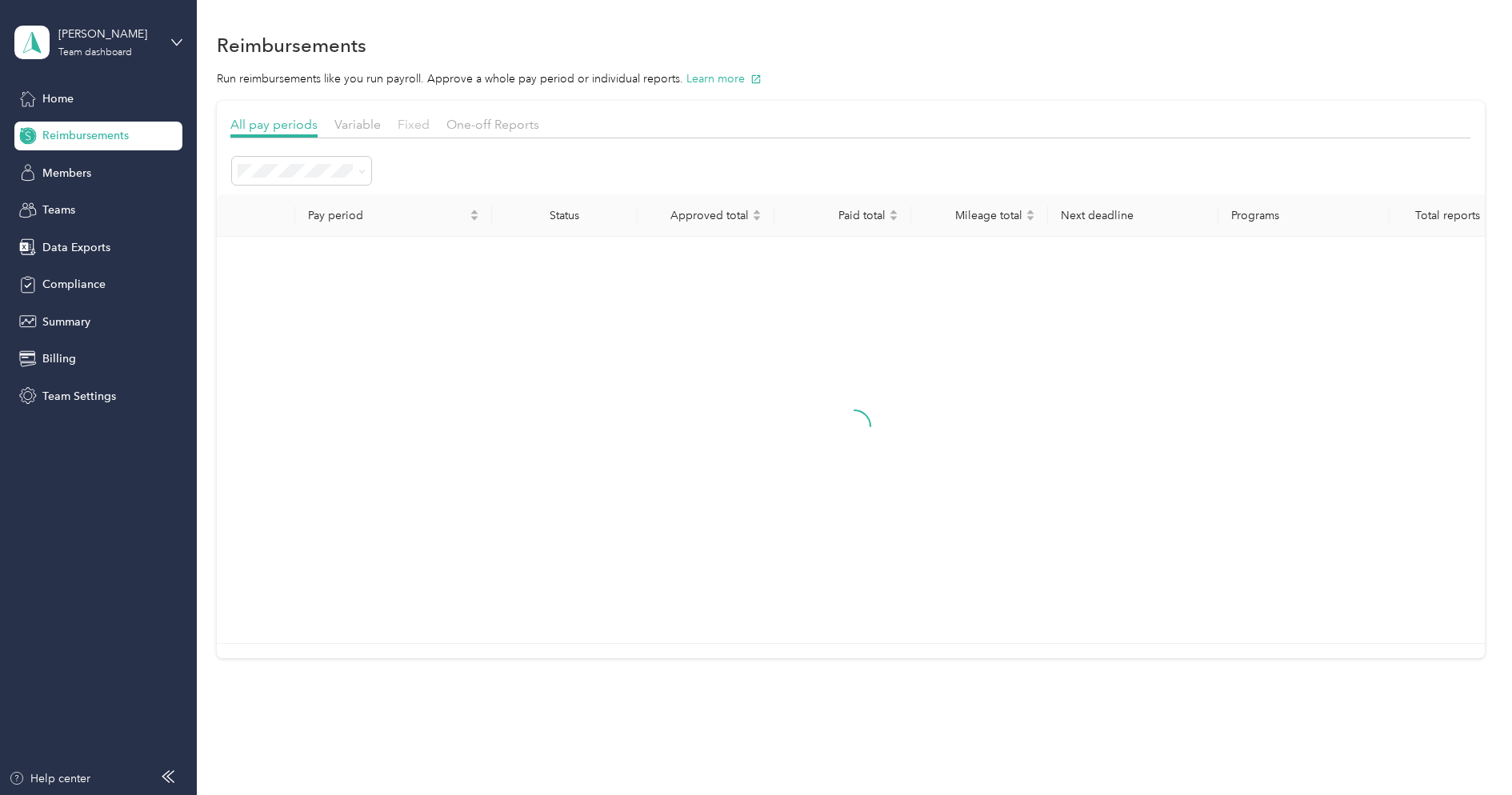
click at [407, 124] on span "Fixed" at bounding box center [414, 124] width 32 height 15
click at [296, 290] on li "Paid" at bounding box center [302, 280] width 139 height 28
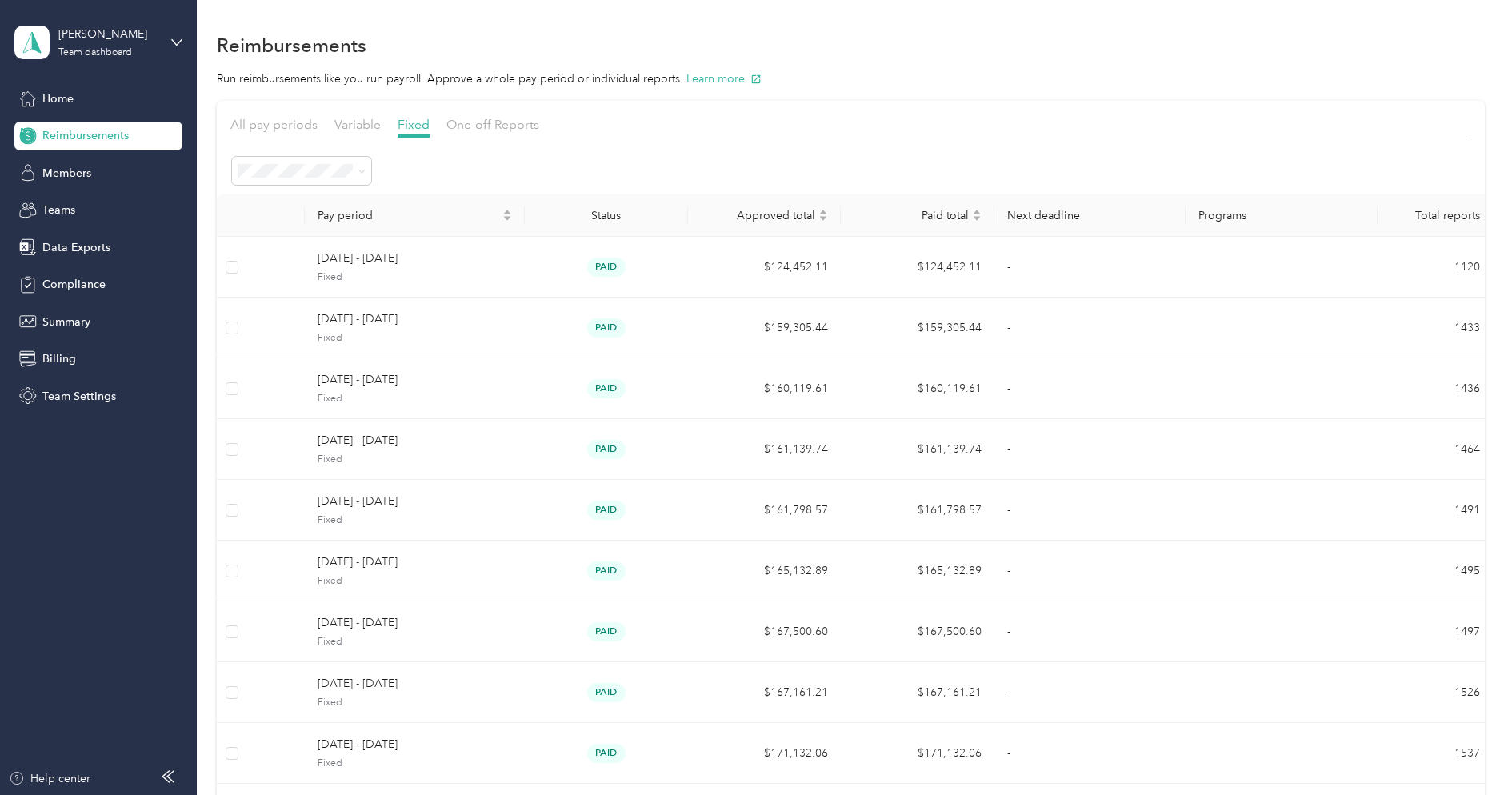
click at [64, 61] on div "[PERSON_NAME] Team dashboard" at bounding box center [99, 42] width 168 height 56
click at [68, 201] on div "Log out" at bounding box center [60, 200] width 61 height 17
